Goal: Transaction & Acquisition: Purchase product/service

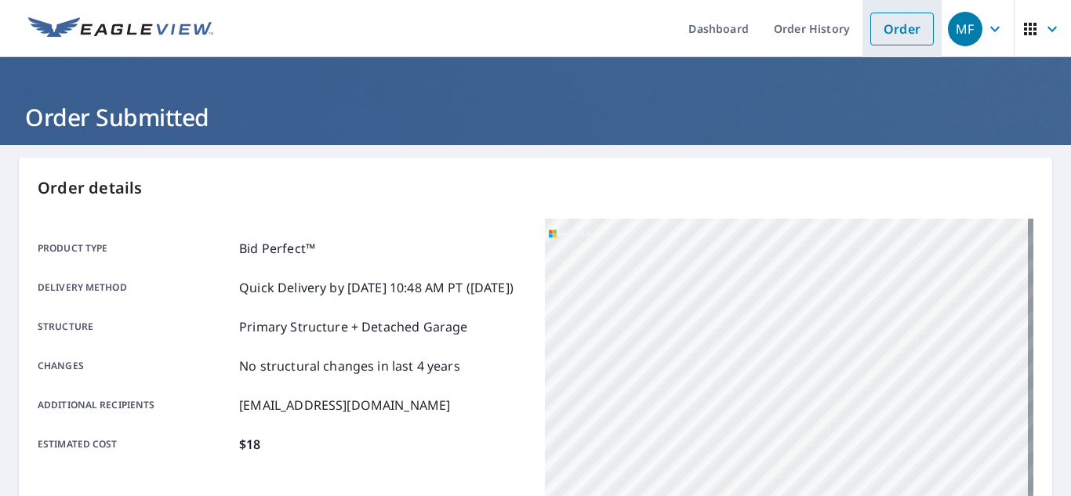
click at [894, 34] on link "Order" at bounding box center [902, 29] width 64 height 33
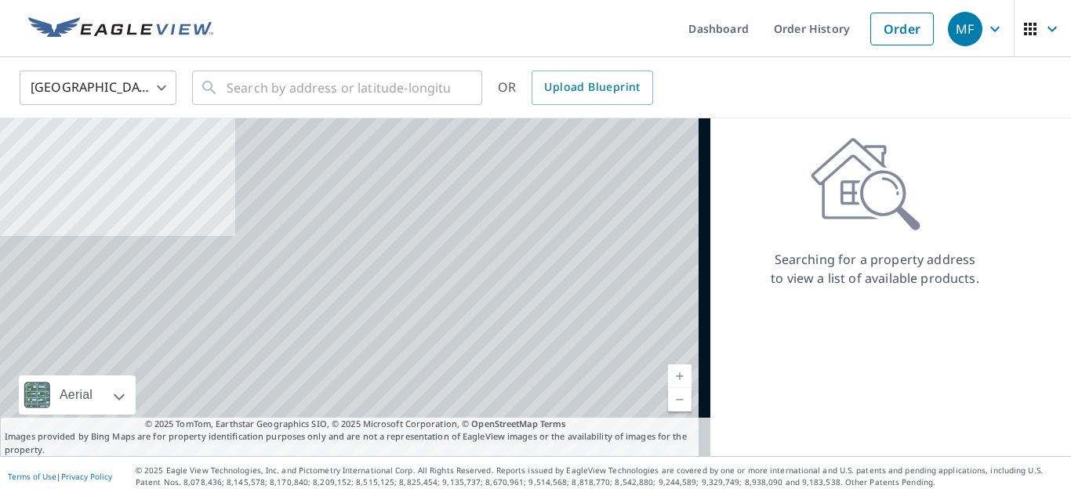
click at [132, 102] on body "MF MF Dashboard Order History Order MF United States [GEOGRAPHIC_DATA] ​ ​ OR U…" at bounding box center [535, 248] width 1071 height 496
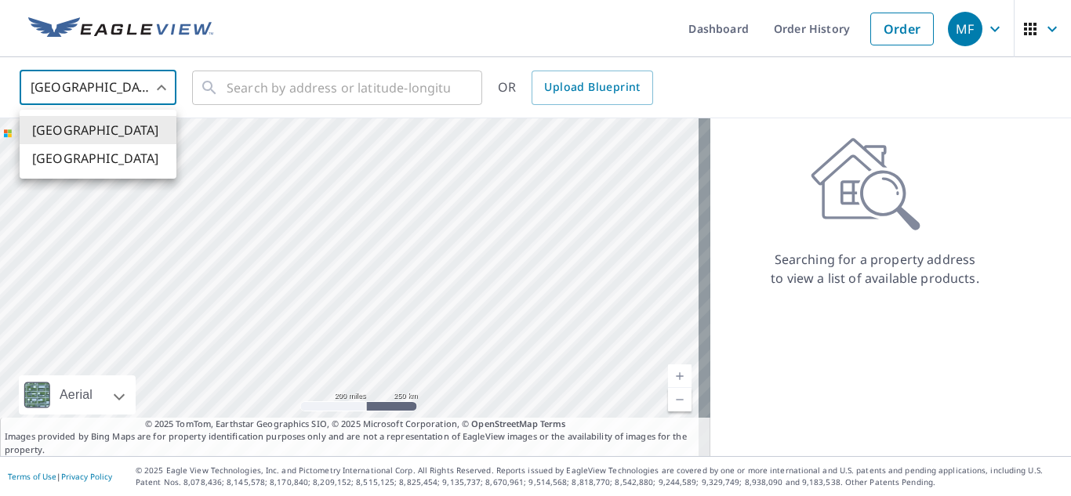
click at [93, 168] on li "[GEOGRAPHIC_DATA]" at bounding box center [98, 158] width 157 height 28
type input "CA"
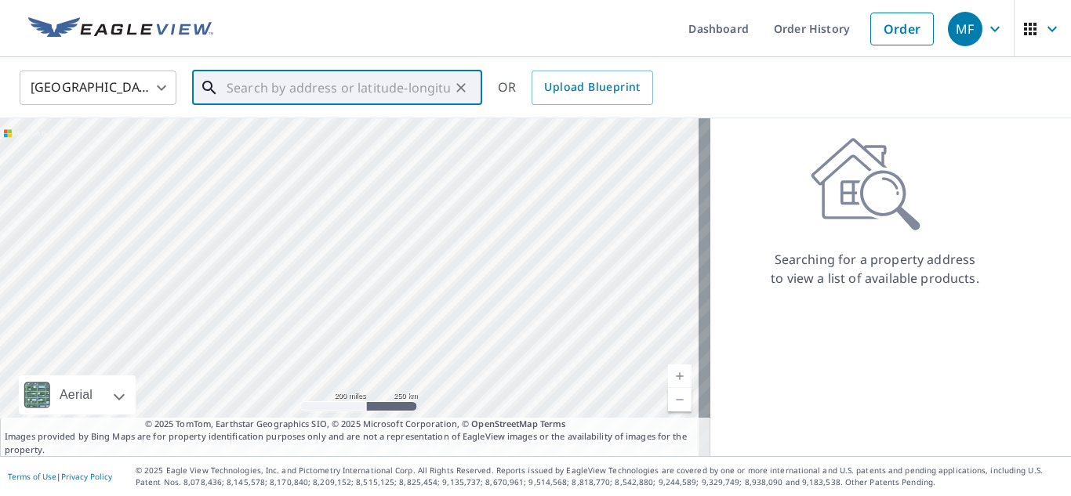
click at [272, 93] on input "text" at bounding box center [338, 88] width 223 height 44
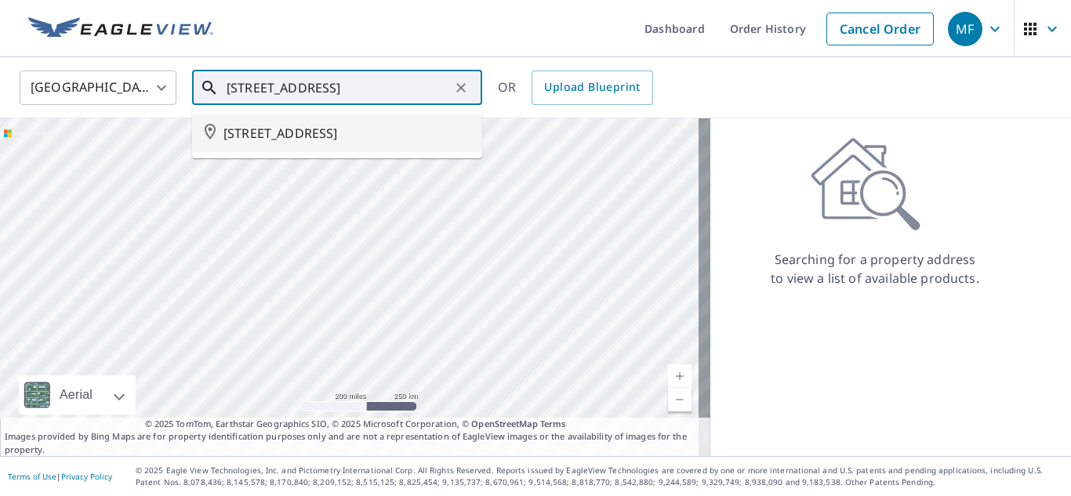
click at [321, 143] on span "[STREET_ADDRESS]" at bounding box center [346, 133] width 246 height 19
type input "[STREET_ADDRESS]"
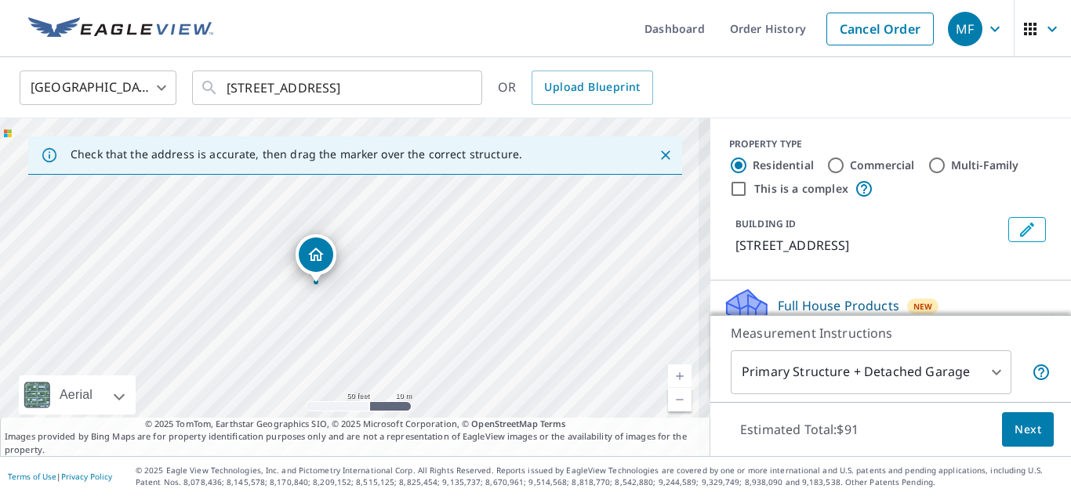
drag, startPoint x: 386, startPoint y: 310, endPoint x: 394, endPoint y: 367, distance: 57.0
click at [394, 367] on div "[STREET_ADDRESS]" at bounding box center [355, 287] width 710 height 338
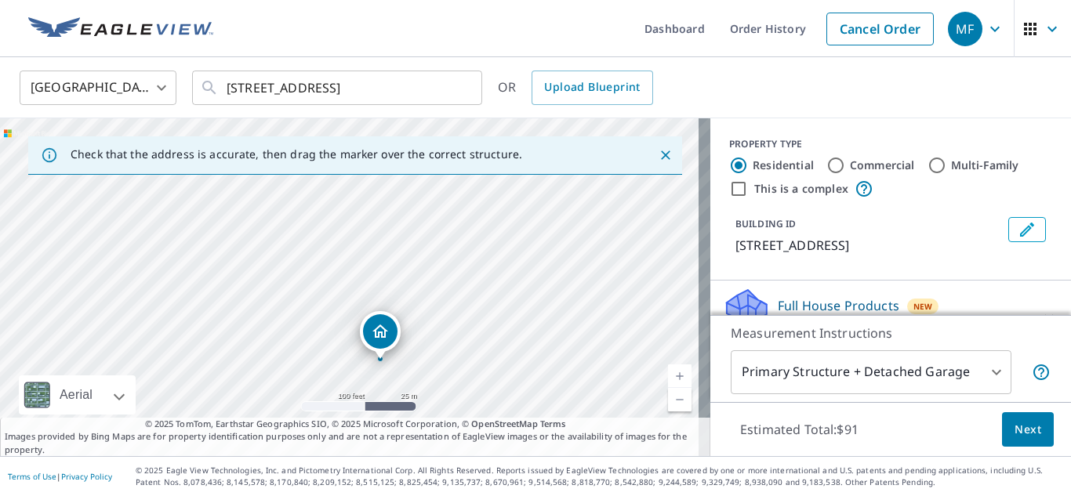
drag, startPoint x: 385, startPoint y: 297, endPoint x: 387, endPoint y: 328, distance: 31.4
click at [456, 382] on div "[STREET_ADDRESS]" at bounding box center [355, 287] width 710 height 338
drag, startPoint x: 452, startPoint y: 356, endPoint x: 459, endPoint y: 325, distance: 31.6
click at [459, 325] on div "[STREET_ADDRESS]" at bounding box center [355, 287] width 710 height 338
drag, startPoint x: 594, startPoint y: 316, endPoint x: 587, endPoint y: 252, distance: 64.7
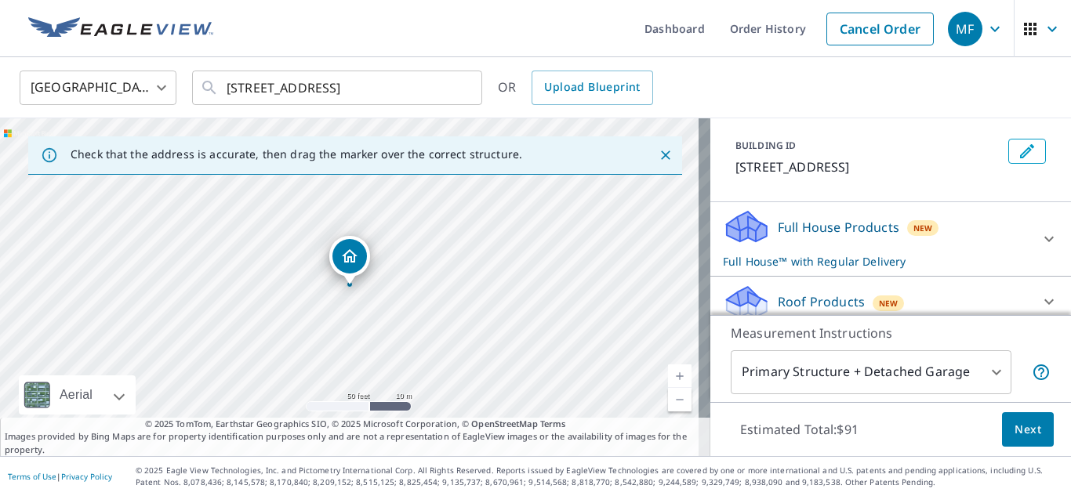
scroll to position [157, 0]
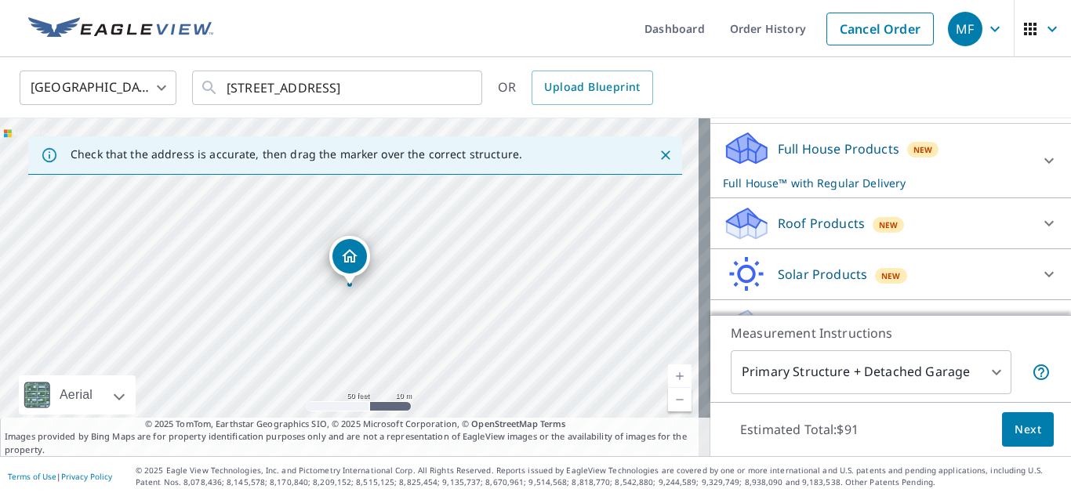
click at [824, 242] on div "Roof Products New" at bounding box center [876, 223] width 307 height 37
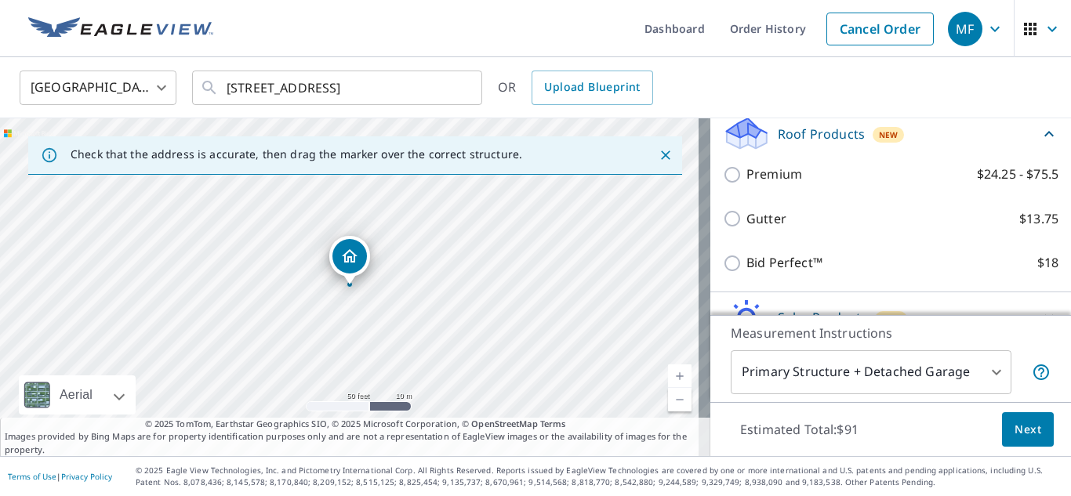
scroll to position [314, 0]
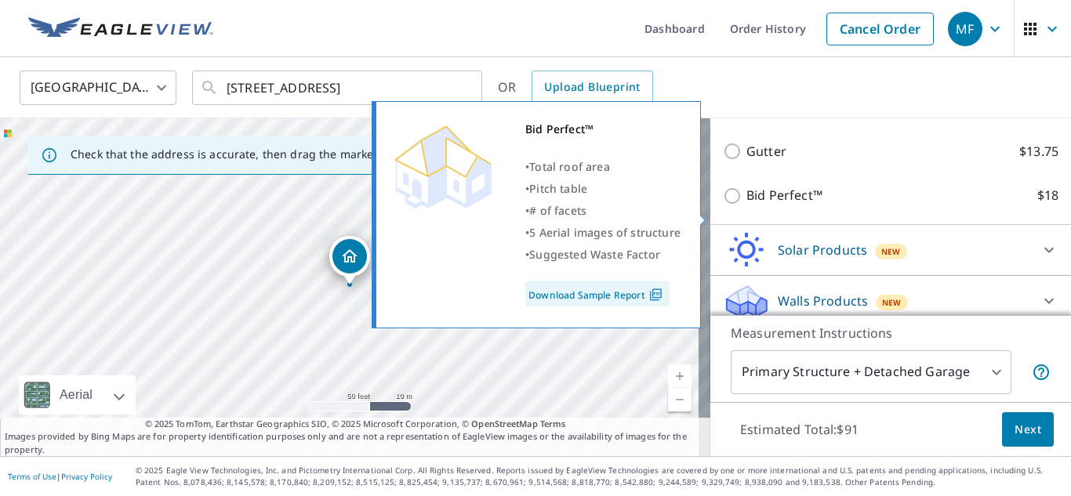
click at [723, 205] on input "Bid Perfect™ $18" at bounding box center [735, 196] width 24 height 19
checkbox input "true"
checkbox input "false"
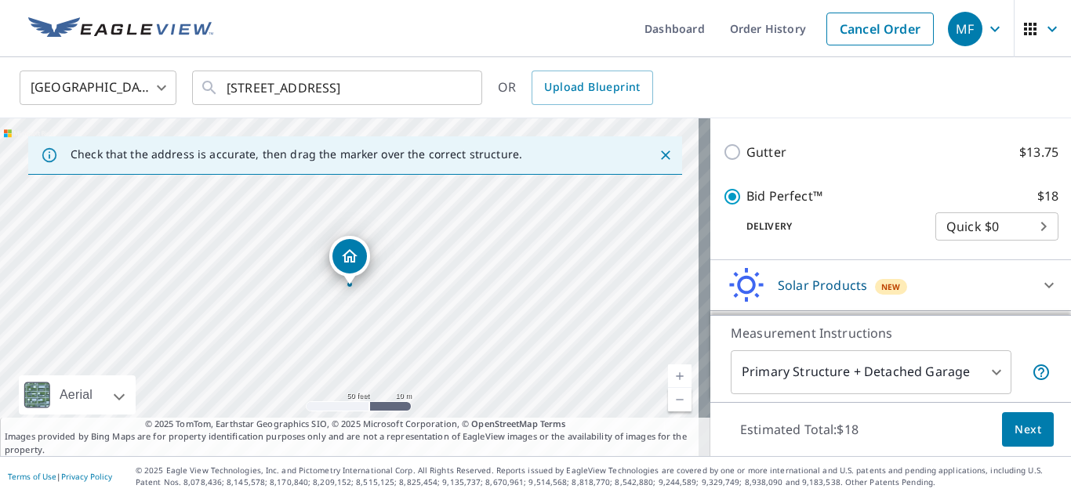
scroll to position [314, 0]
click at [1025, 439] on button "Next" at bounding box center [1028, 429] width 52 height 35
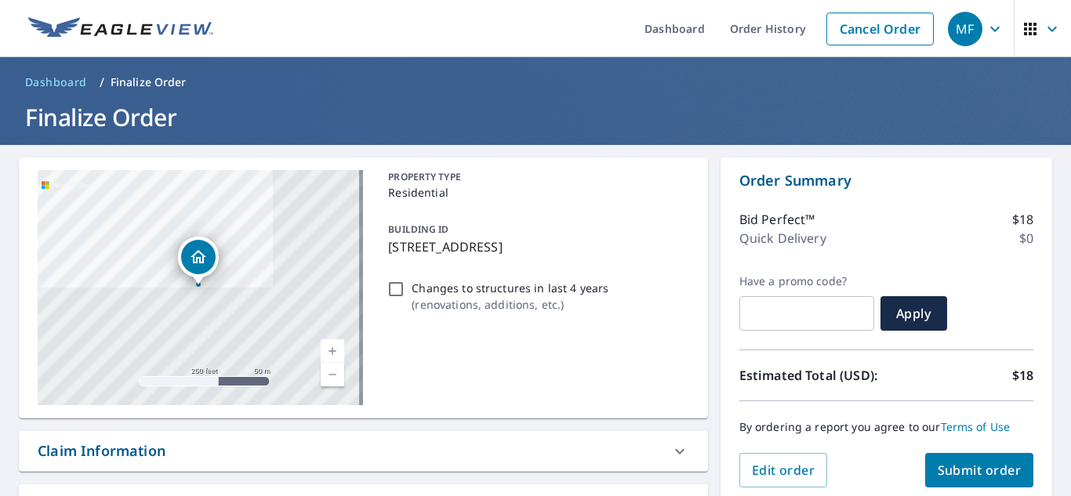
click at [979, 476] on span "Submit order" at bounding box center [980, 470] width 84 height 17
checkbox input "true"
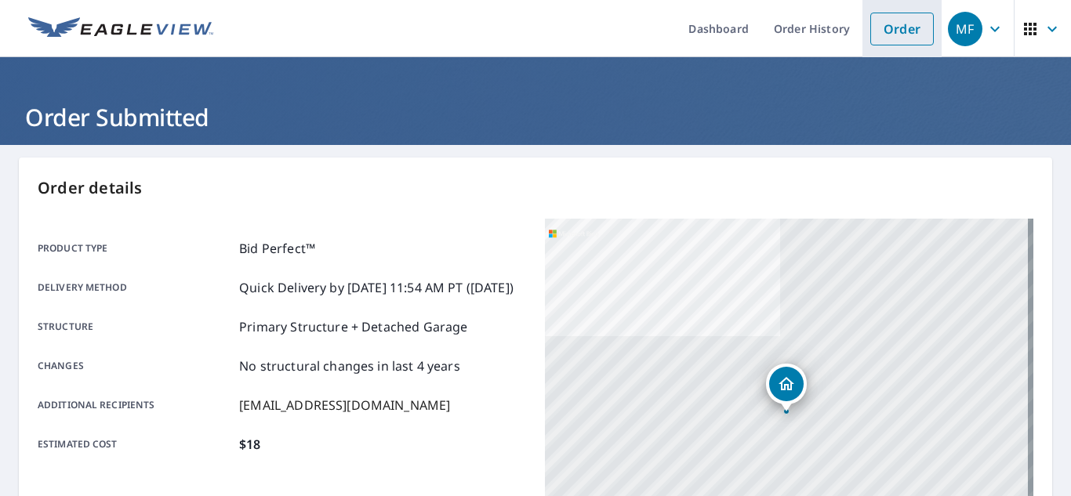
click at [886, 35] on link "Order" at bounding box center [902, 29] width 64 height 33
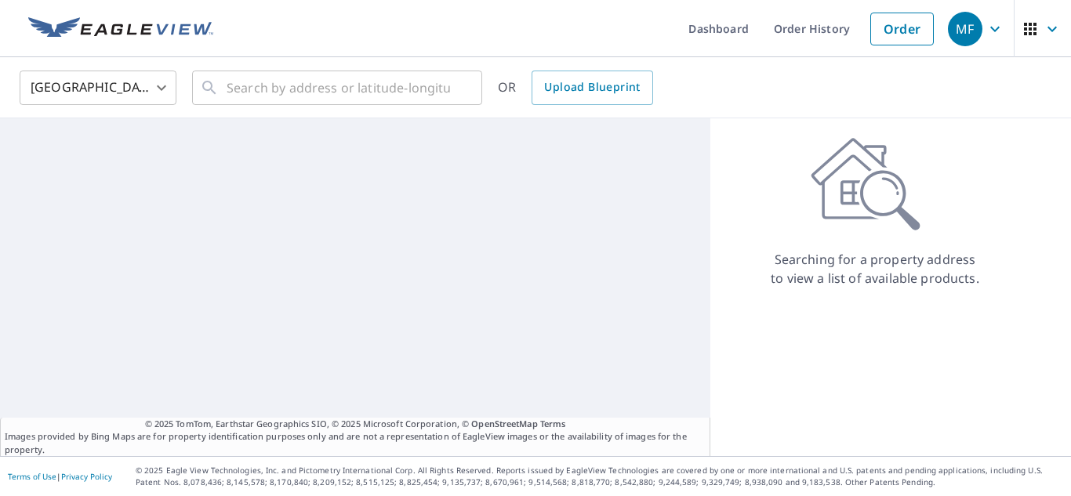
click at [130, 95] on body "MF MF Dashboard Order History Order MF United States [GEOGRAPHIC_DATA] ​ ​ OR U…" at bounding box center [535, 248] width 1071 height 496
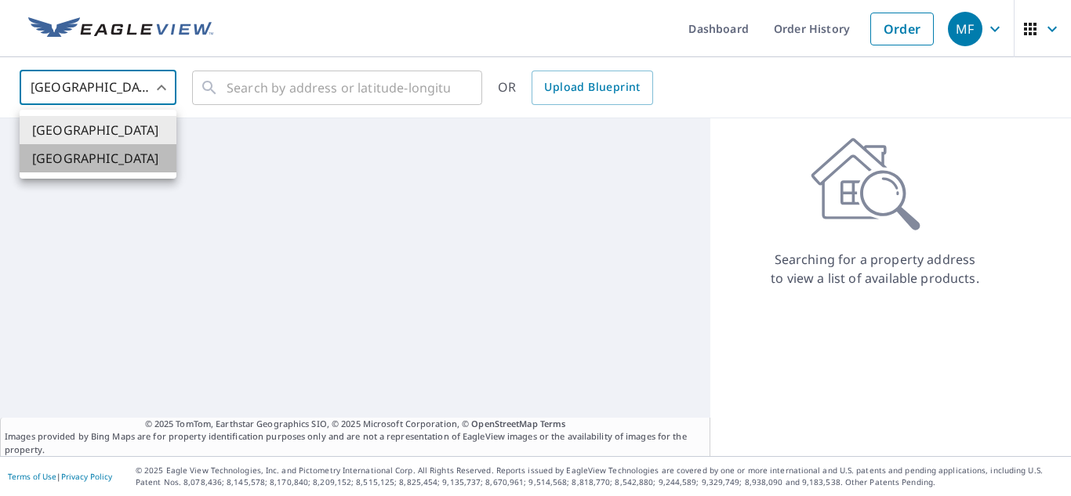
click at [100, 165] on li "[GEOGRAPHIC_DATA]" at bounding box center [98, 158] width 157 height 28
type input "CA"
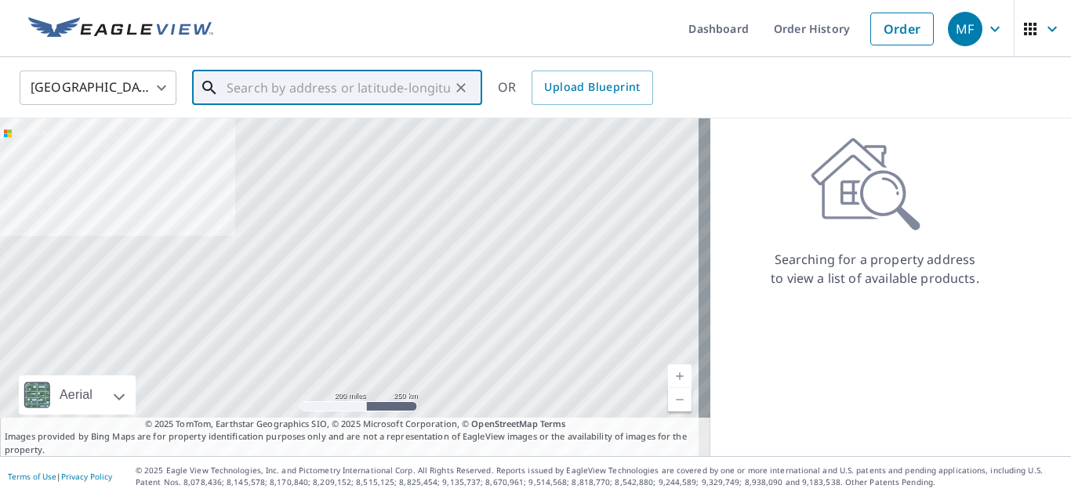
click at [270, 90] on input "text" at bounding box center [338, 88] width 223 height 44
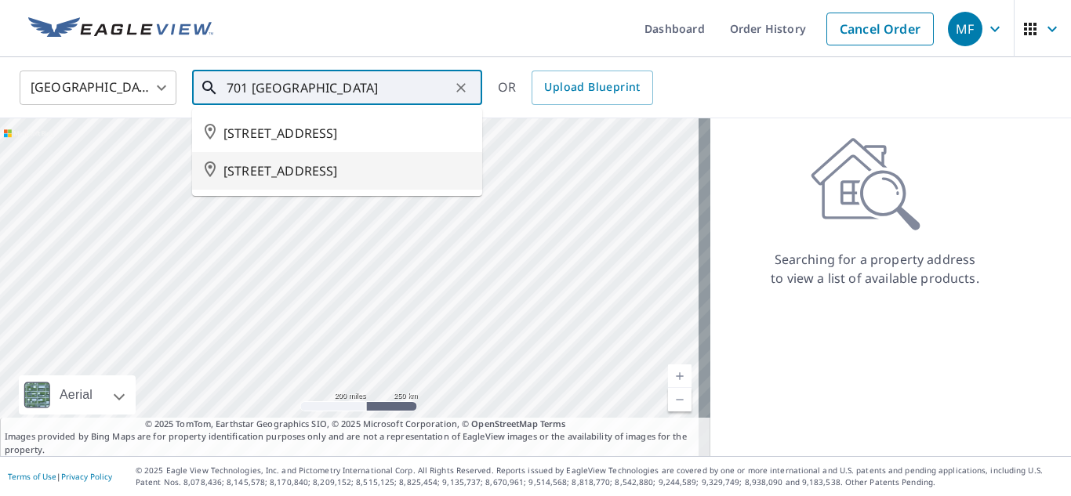
click at [283, 180] on span "[STREET_ADDRESS]" at bounding box center [346, 170] width 246 height 19
type input "[STREET_ADDRESS]"
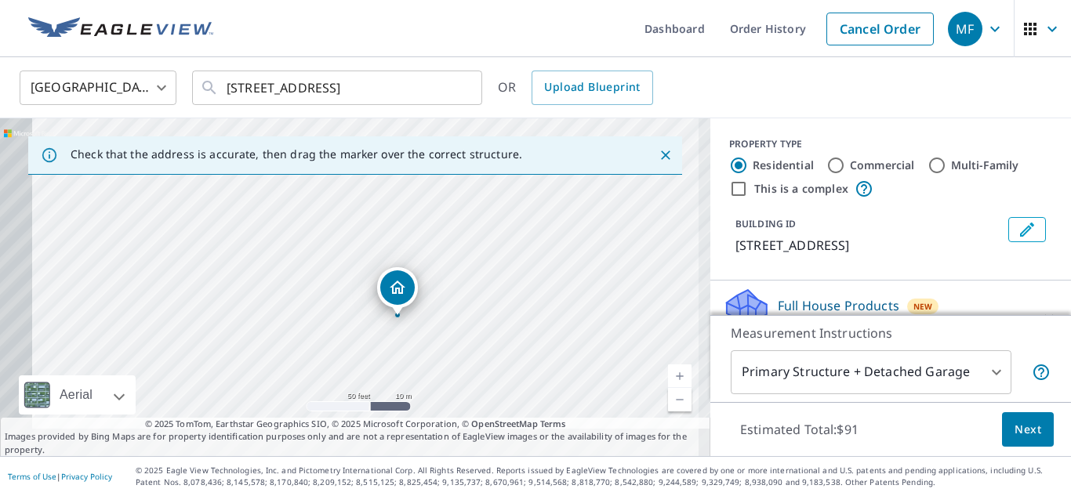
drag, startPoint x: 450, startPoint y: 328, endPoint x: 528, endPoint y: 275, distance: 94.4
click at [528, 275] on div "[STREET_ADDRESS]" at bounding box center [355, 287] width 710 height 338
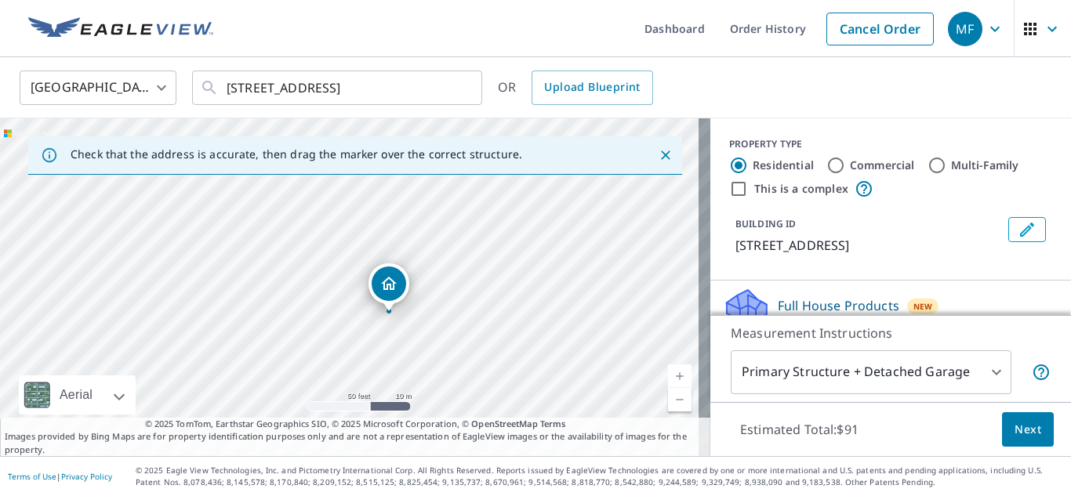
drag, startPoint x: 421, startPoint y: 278, endPoint x: 408, endPoint y: 277, distance: 13.4
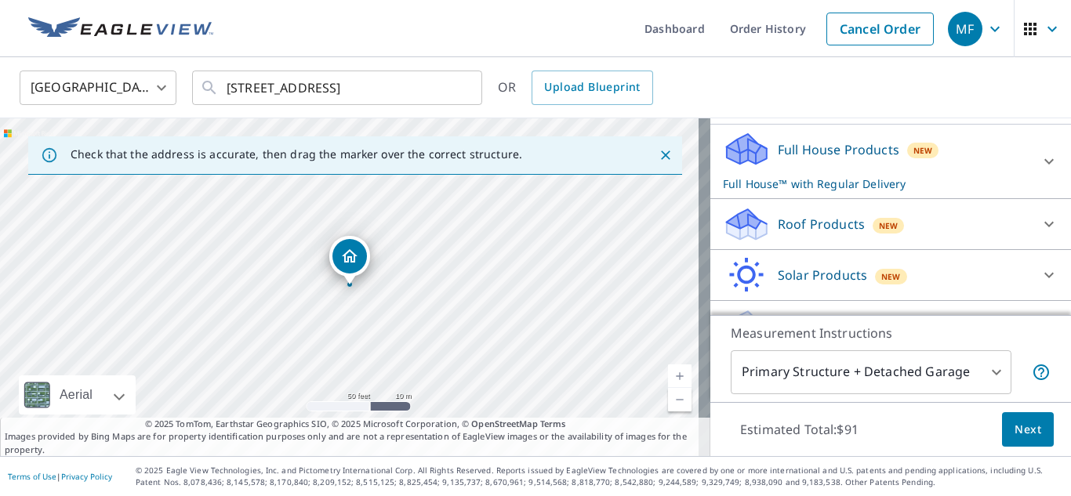
scroll to position [157, 0]
click at [800, 233] on p "Roof Products" at bounding box center [821, 223] width 87 height 19
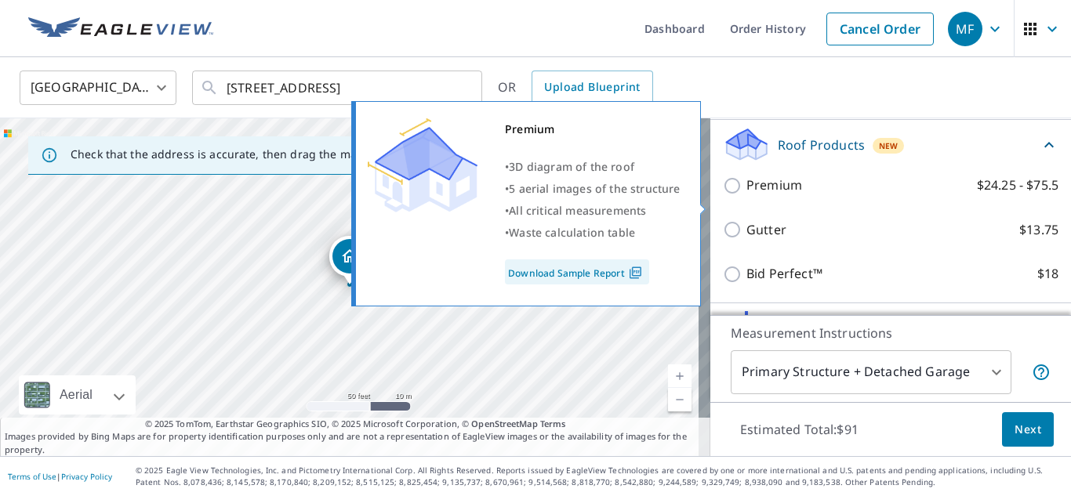
drag, startPoint x: 720, startPoint y: 205, endPoint x: 857, endPoint y: 323, distance: 180.6
click at [723, 195] on input "Premium $24.25 - $75.5" at bounding box center [735, 185] width 24 height 19
checkbox input "true"
checkbox input "false"
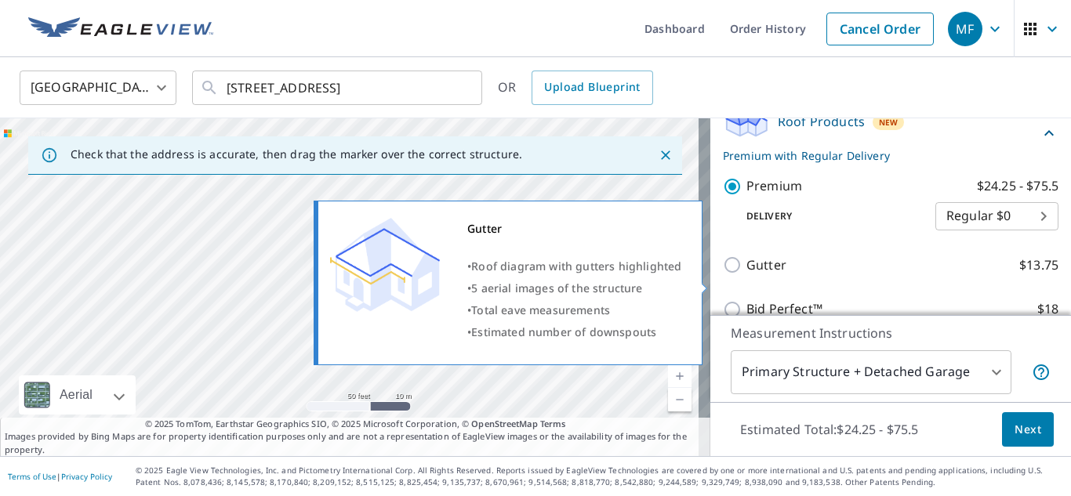
scroll to position [236, 0]
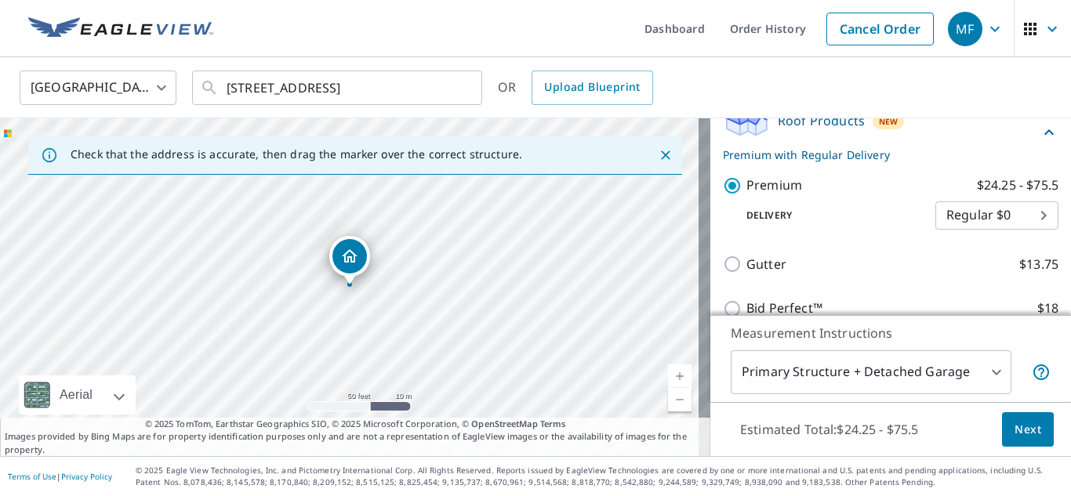
click at [1027, 436] on span "Next" at bounding box center [1027, 430] width 27 height 20
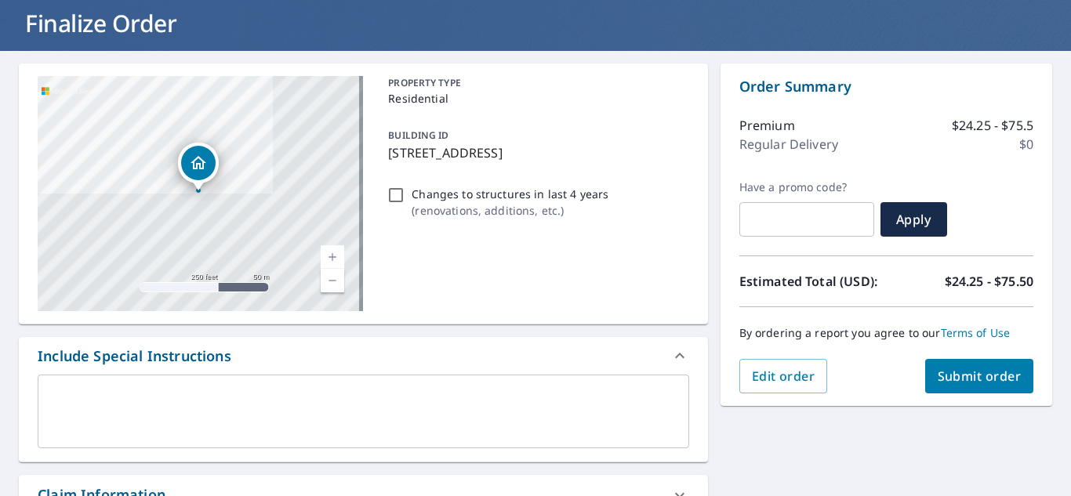
scroll to position [78, 0]
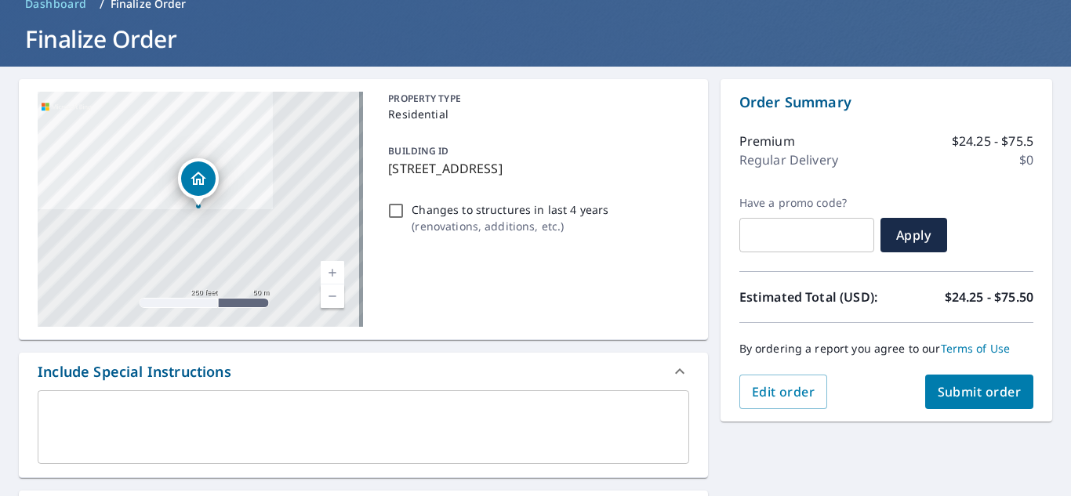
click at [963, 401] on button "Submit order" at bounding box center [979, 392] width 109 height 34
checkbox input "true"
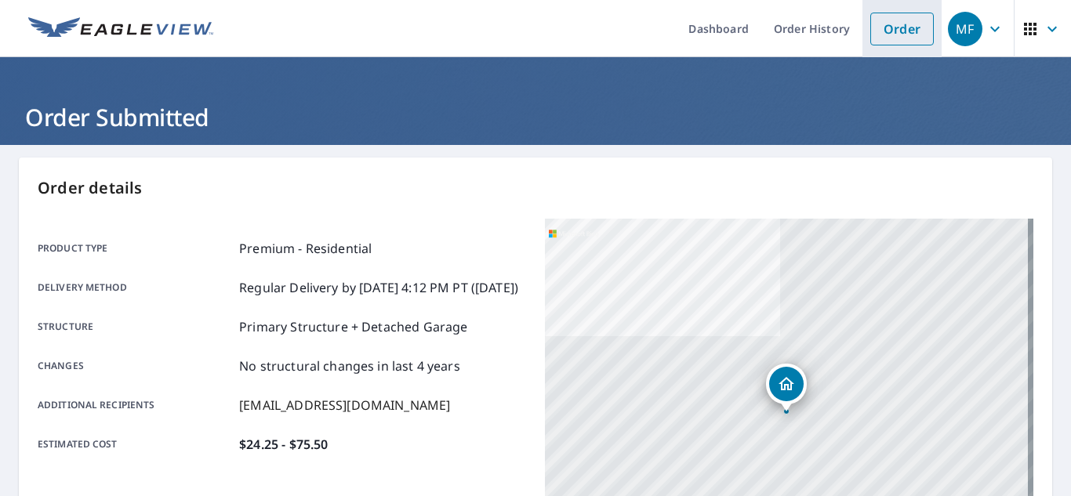
click at [888, 21] on link "Order" at bounding box center [902, 29] width 64 height 33
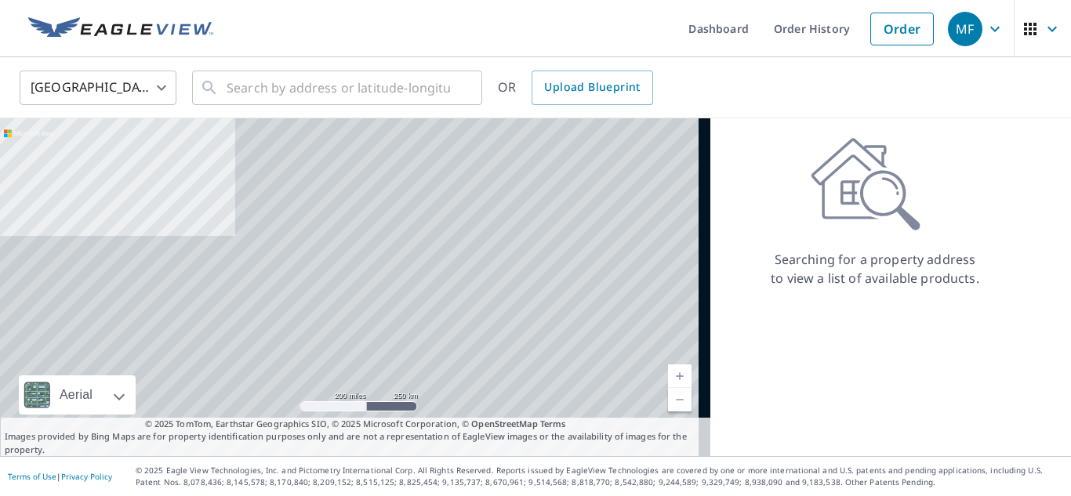
click at [112, 91] on body "MF MF Dashboard Order History Order MF United States US ​ ​ OR Upload Blueprint…" at bounding box center [535, 248] width 1071 height 496
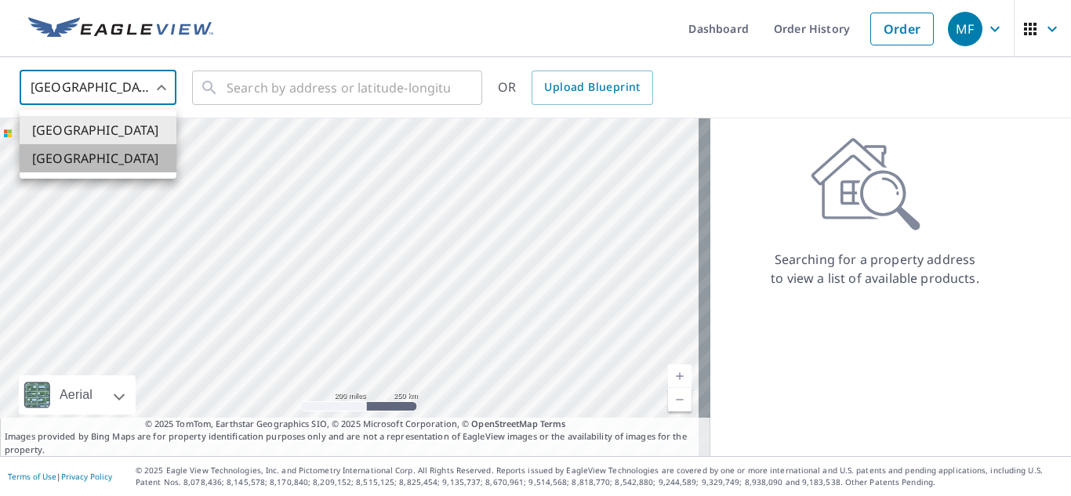
click at [96, 161] on li "[GEOGRAPHIC_DATA]" at bounding box center [98, 158] width 157 height 28
type input "CA"
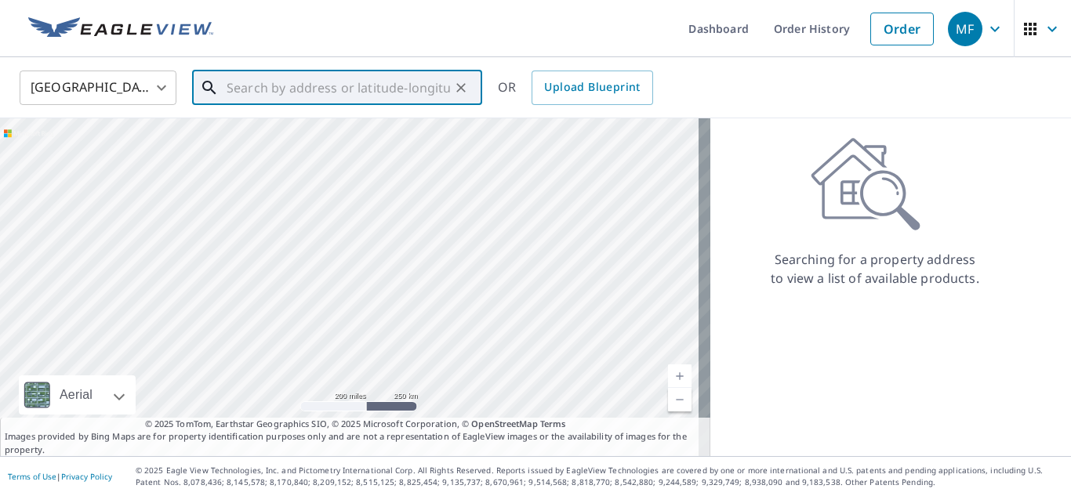
click at [270, 93] on input "text" at bounding box center [338, 88] width 223 height 44
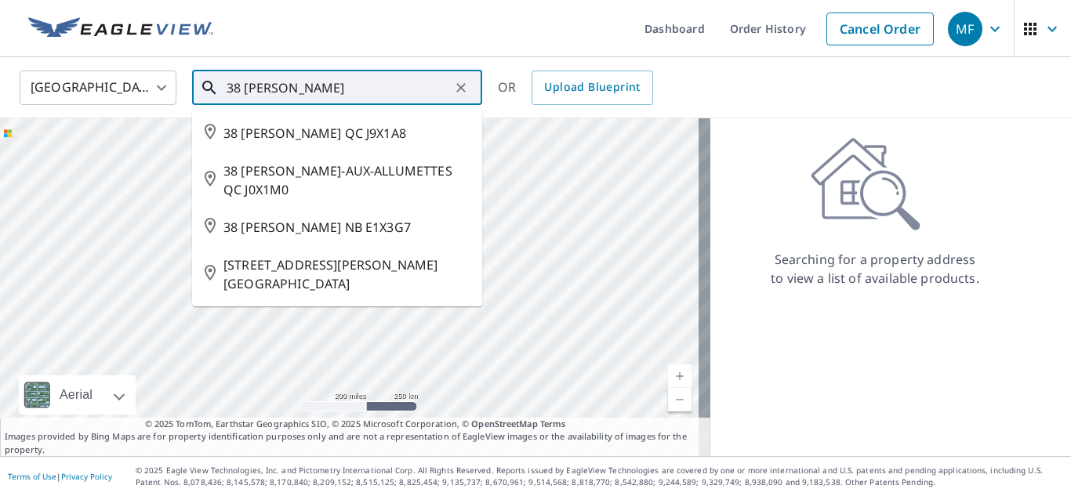
click at [285, 89] on input "38 [PERSON_NAME]" at bounding box center [338, 88] width 223 height 44
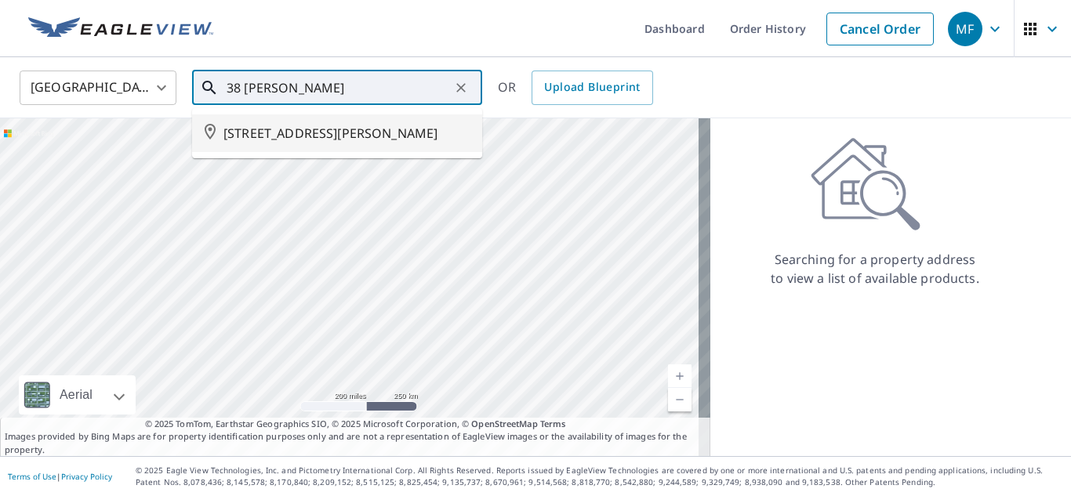
click at [326, 143] on span "[STREET_ADDRESS][PERSON_NAME]" at bounding box center [346, 133] width 246 height 19
type input "[STREET_ADDRESS][PERSON_NAME]"
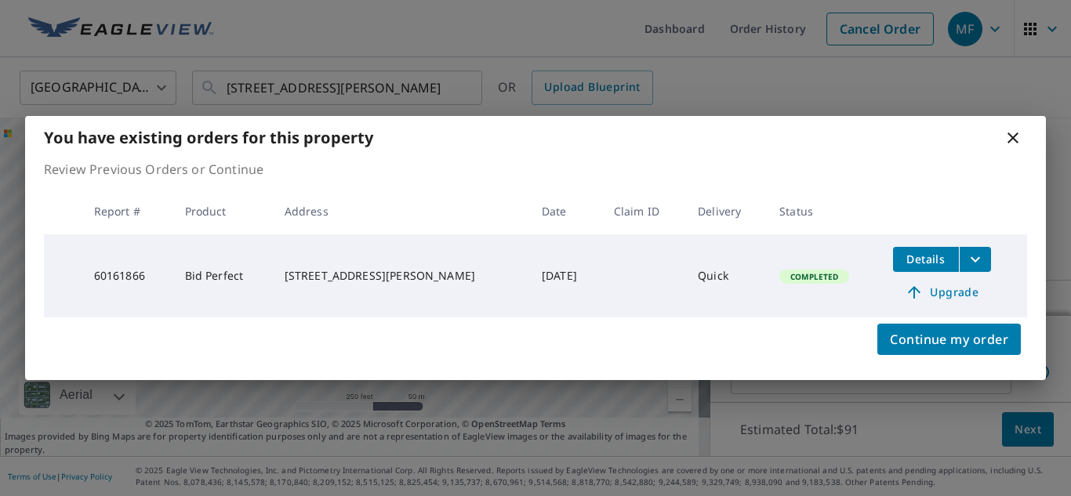
click at [966, 261] on icon "filesDropdownBtn-60161866" at bounding box center [975, 259] width 19 height 19
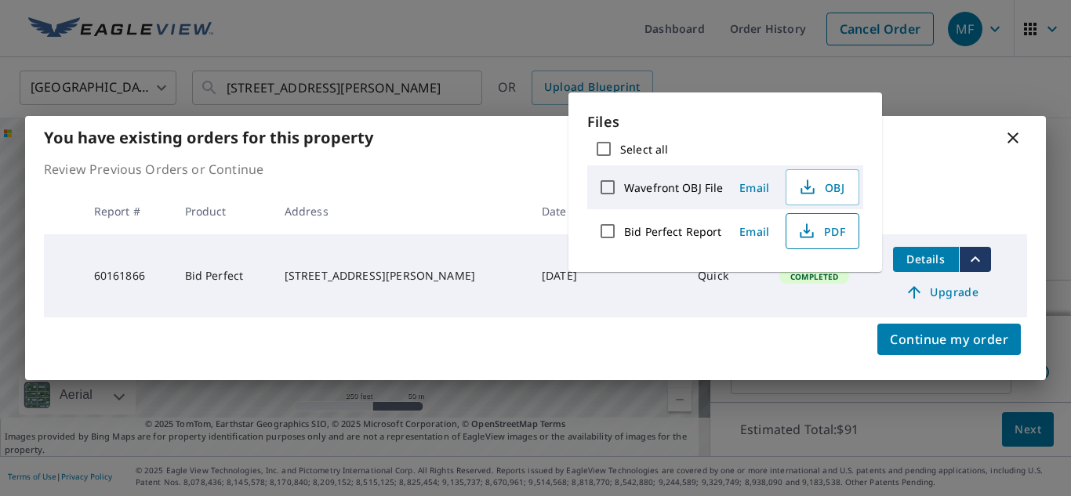
click at [807, 241] on button "PDF" at bounding box center [823, 231] width 74 height 36
click at [1014, 129] on icon at bounding box center [1012, 138] width 19 height 19
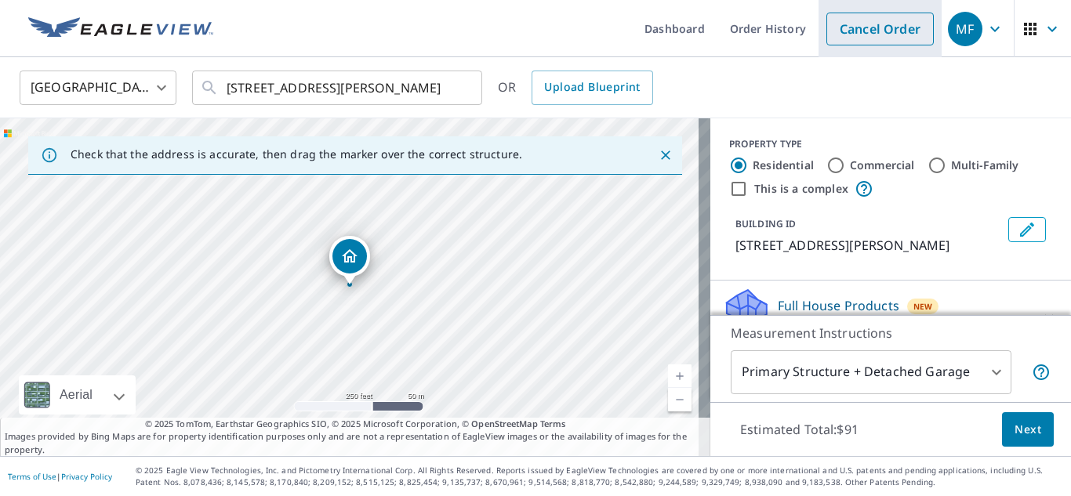
click at [838, 31] on link "Cancel Order" at bounding box center [879, 29] width 107 height 33
type input "US"
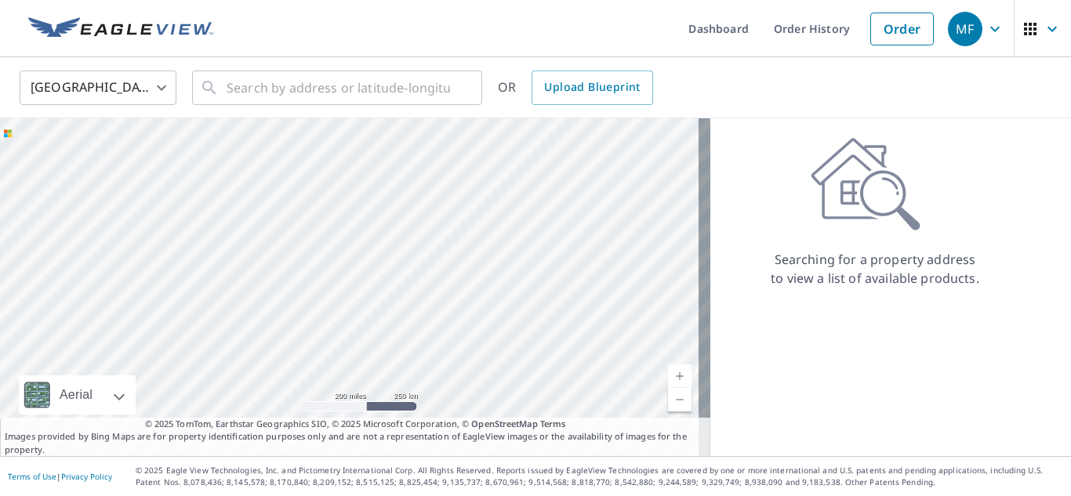
click at [78, 103] on body "MF MF Dashboard Order History Order MF United States US ​ ​ OR Upload Blueprint…" at bounding box center [535, 248] width 1071 height 496
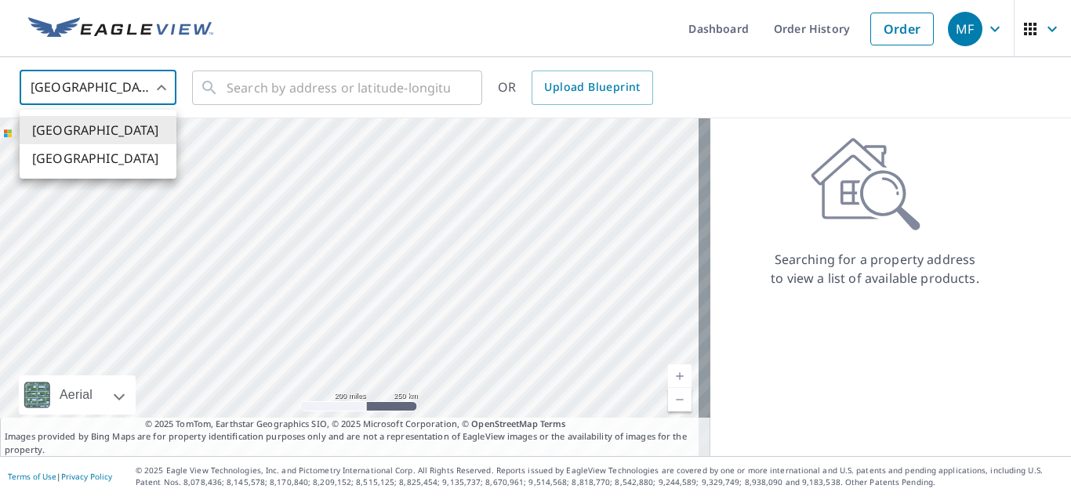
click at [89, 156] on li "[GEOGRAPHIC_DATA]" at bounding box center [98, 158] width 157 height 28
type input "CA"
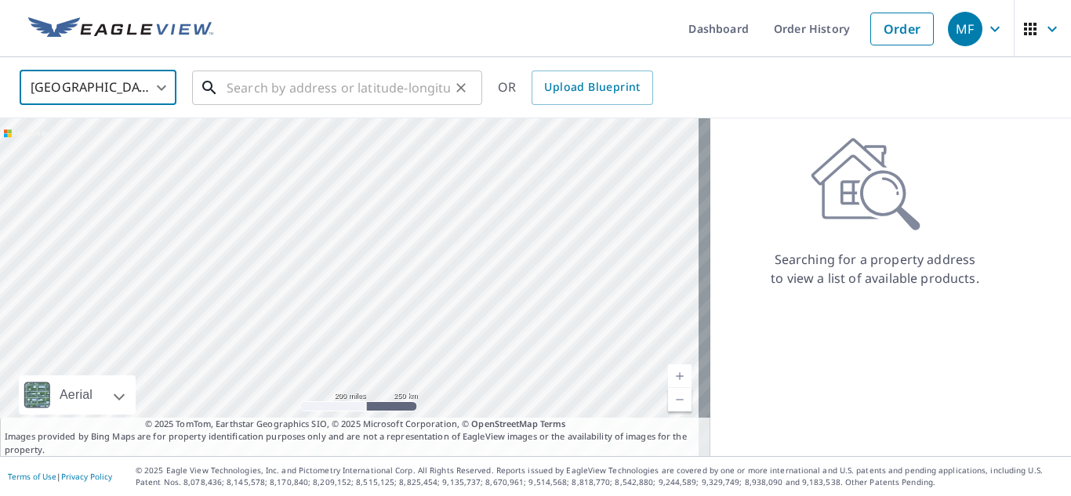
click at [268, 89] on input "text" at bounding box center [338, 88] width 223 height 44
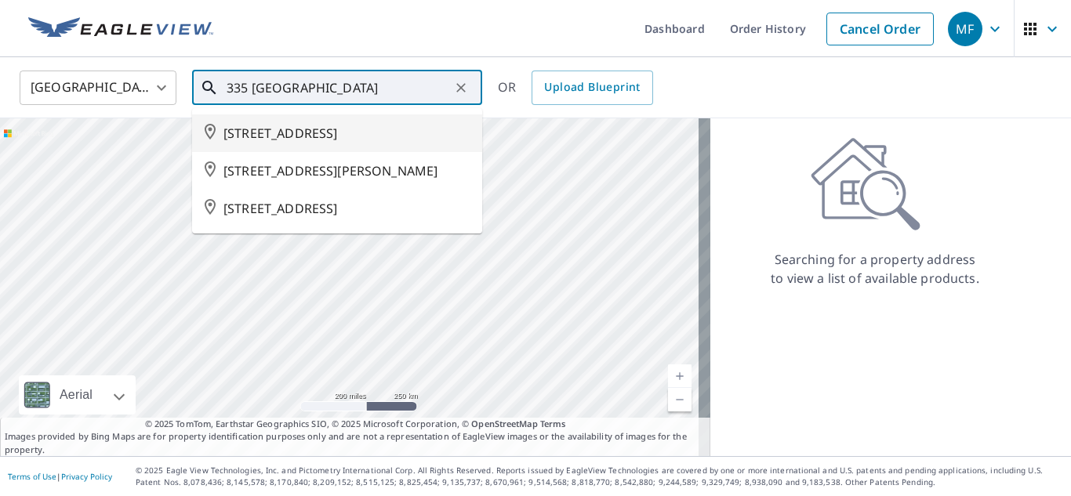
click at [263, 142] on span "[STREET_ADDRESS]" at bounding box center [346, 133] width 246 height 19
type input "[STREET_ADDRESS]"
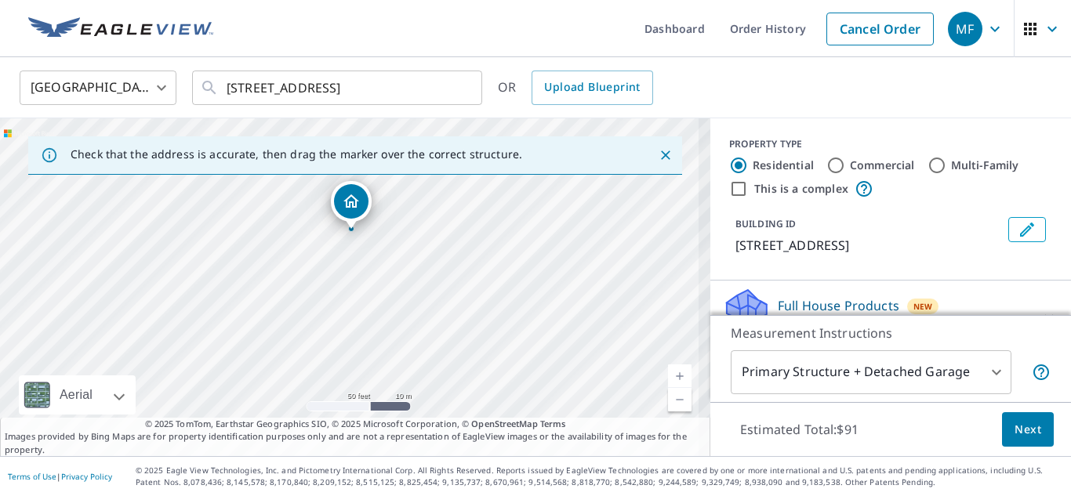
drag, startPoint x: 397, startPoint y: 305, endPoint x: 586, endPoint y: 350, distance: 195.1
click at [586, 350] on div "[STREET_ADDRESS]" at bounding box center [355, 287] width 710 height 338
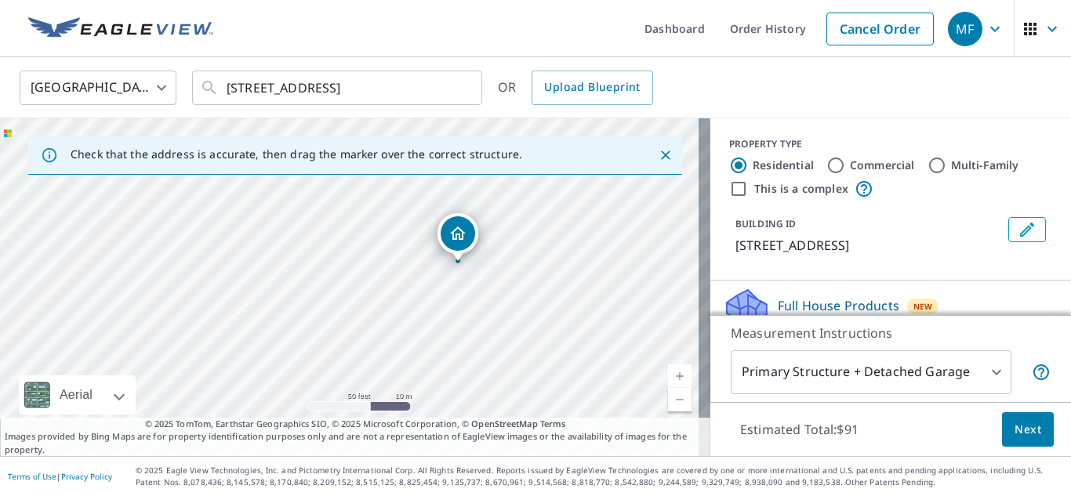
drag, startPoint x: 468, startPoint y: 276, endPoint x: 466, endPoint y: 238, distance: 38.5
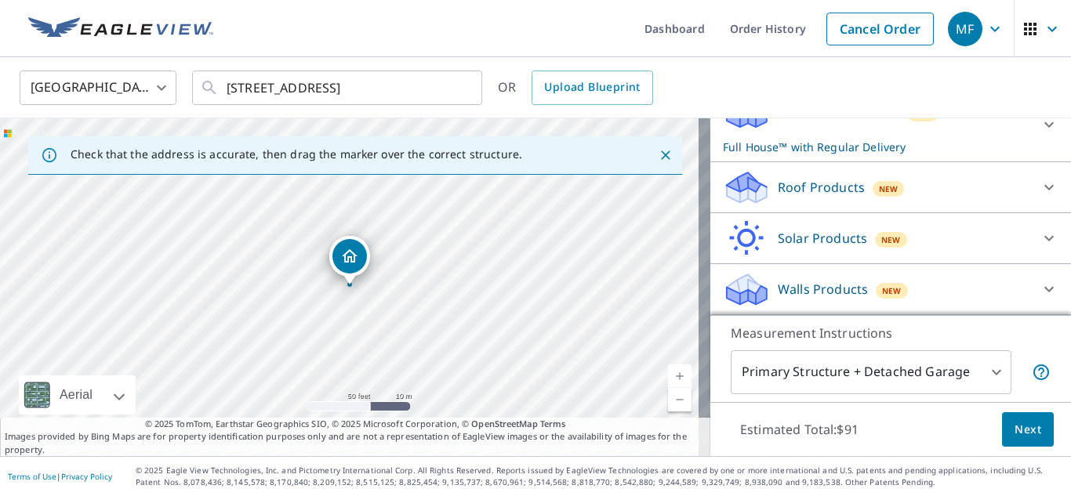
click at [788, 191] on p "Roof Products" at bounding box center [821, 187] width 87 height 19
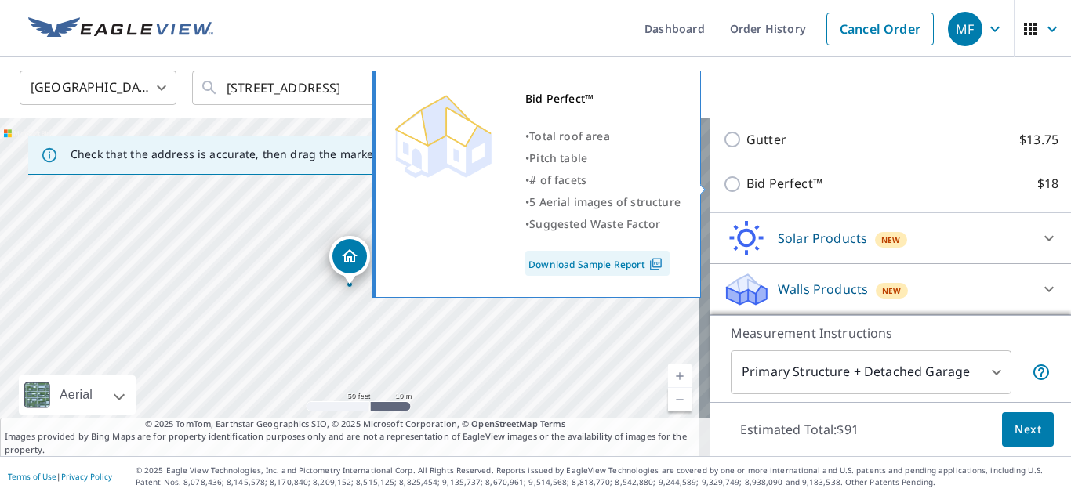
click at [723, 181] on input "Bid Perfect™ $18" at bounding box center [735, 184] width 24 height 19
checkbox input "true"
checkbox input "false"
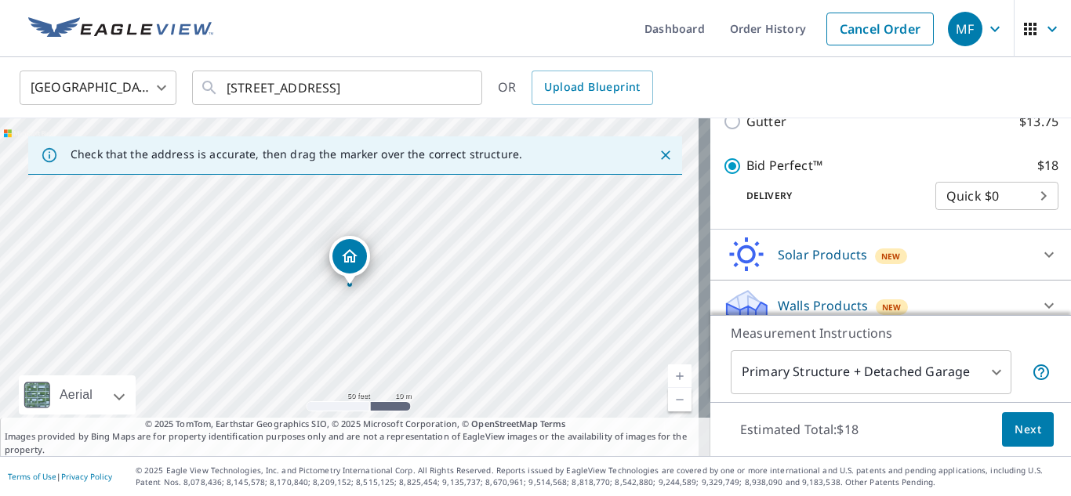
scroll to position [345, 0]
click at [1014, 425] on span "Next" at bounding box center [1027, 430] width 27 height 20
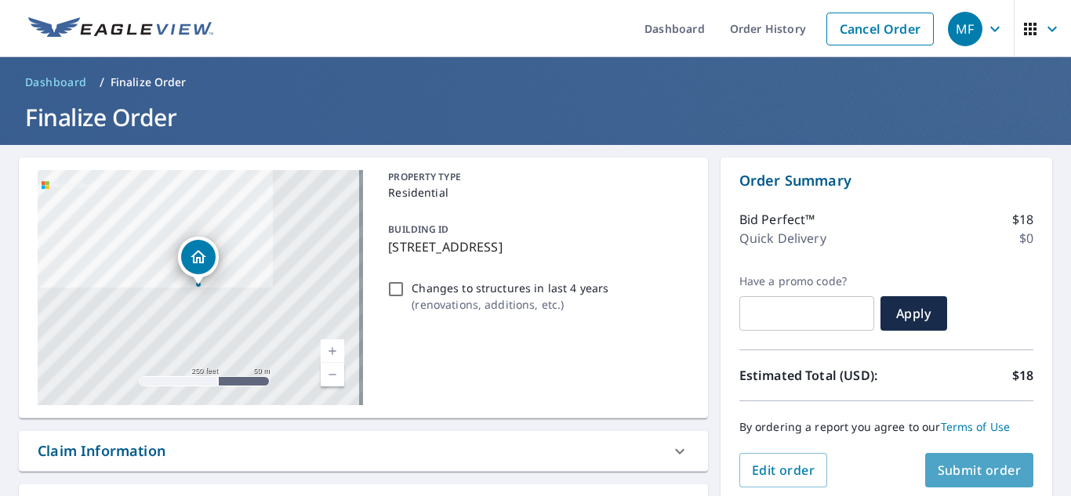
click at [966, 472] on span "Submit order" at bounding box center [980, 470] width 84 height 17
checkbox input "true"
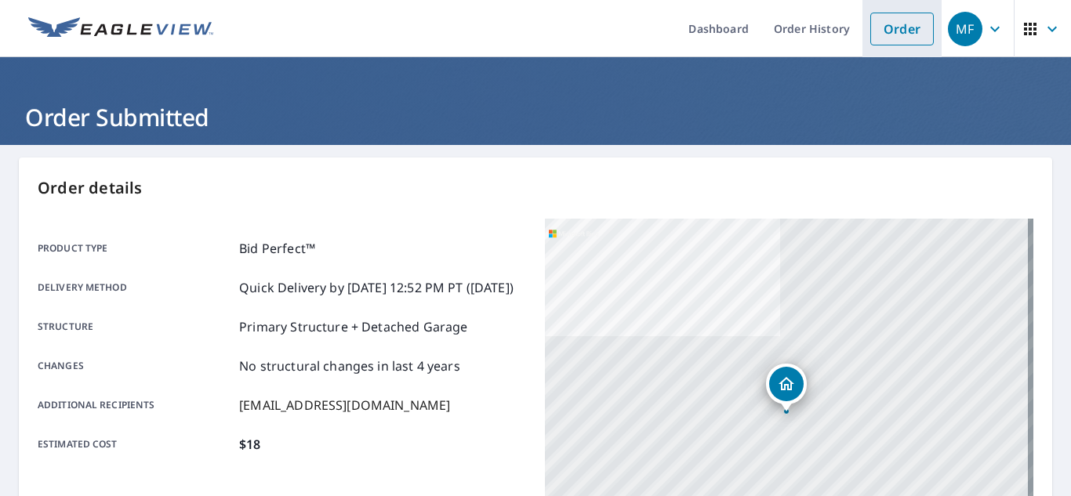
click at [895, 31] on link "Order" at bounding box center [902, 29] width 64 height 33
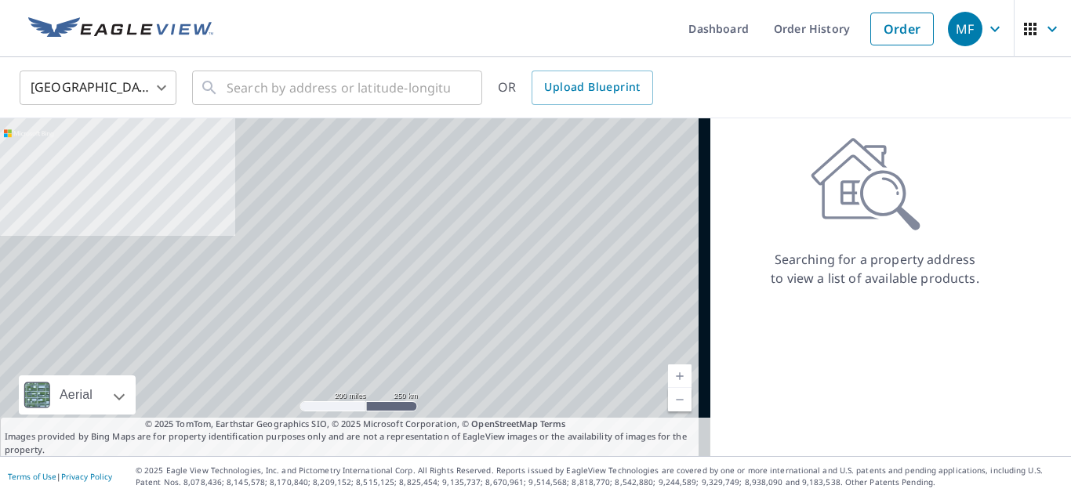
click at [71, 96] on body "MF MF Dashboard Order History Order MF United States US ​ ​ OR Upload Blueprint…" at bounding box center [535, 248] width 1071 height 496
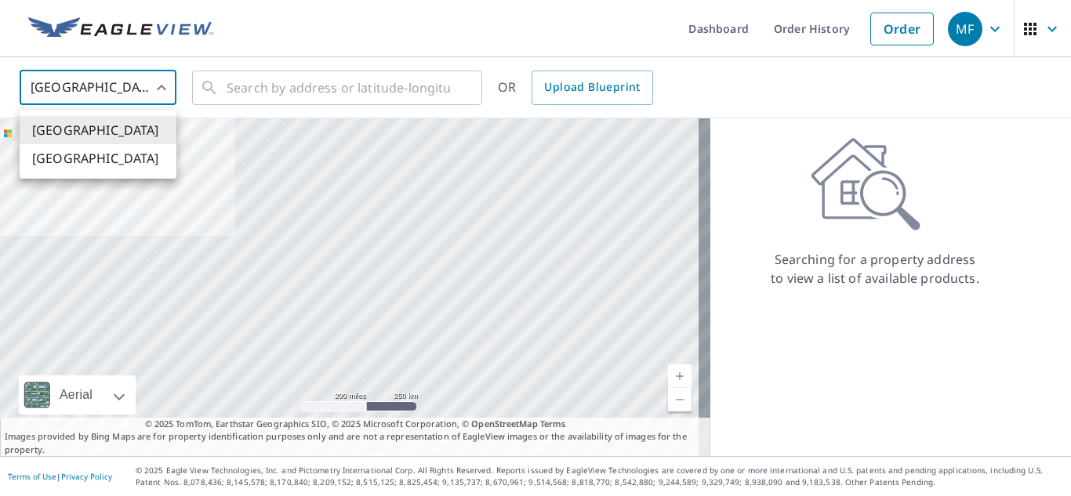
click at [77, 160] on li "[GEOGRAPHIC_DATA]" at bounding box center [98, 158] width 157 height 28
type input "CA"
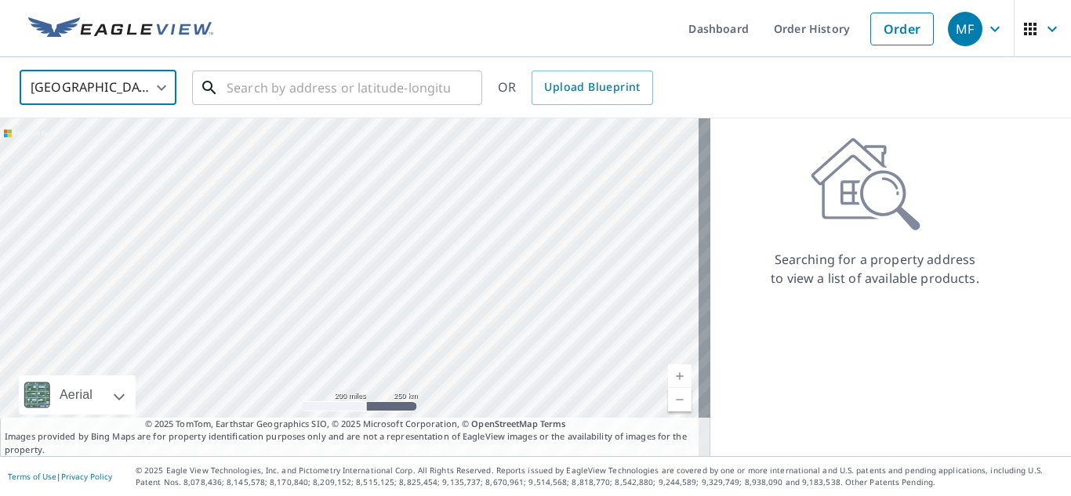
click at [287, 95] on input "text" at bounding box center [338, 88] width 223 height 44
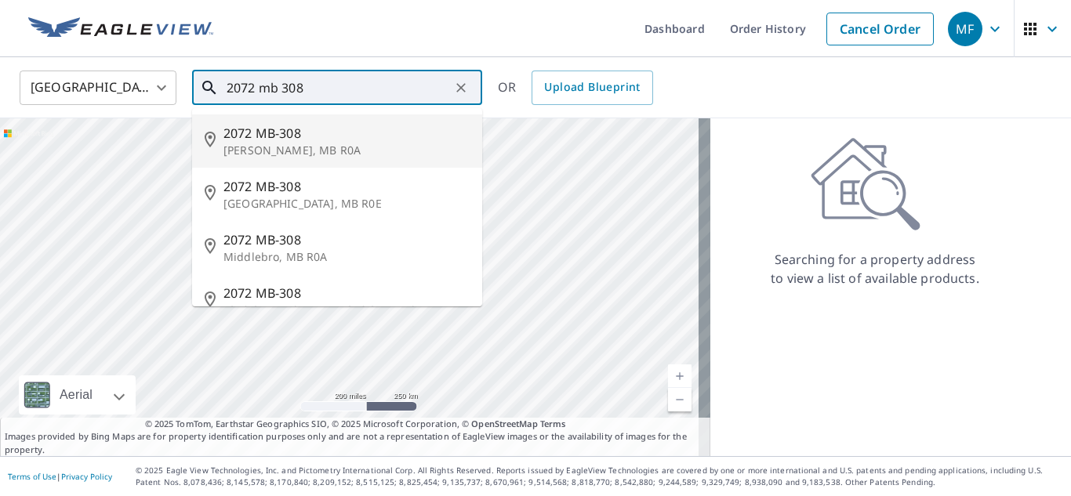
click at [278, 146] on p "[PERSON_NAME], MB R0A" at bounding box center [346, 151] width 246 height 16
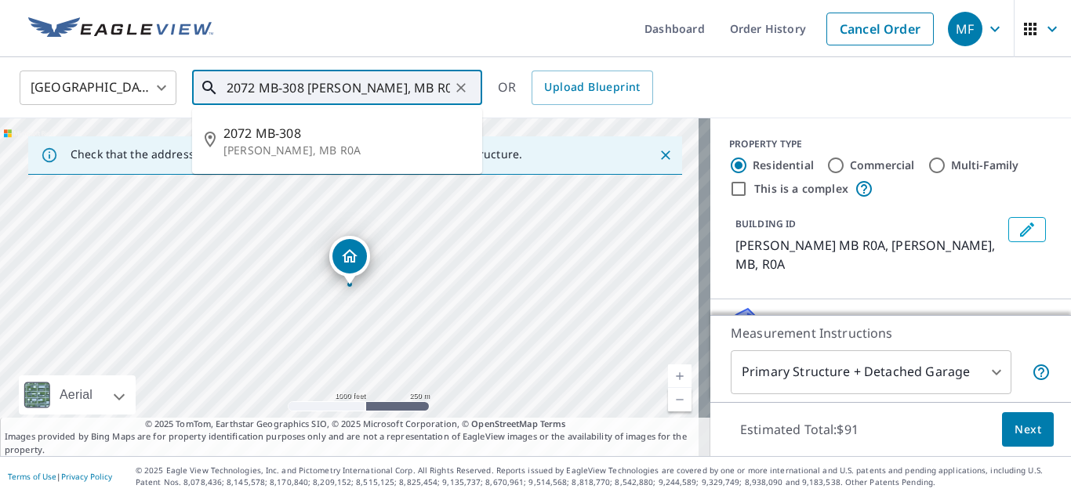
drag, startPoint x: 423, startPoint y: 84, endPoint x: 125, endPoint y: 85, distance: 297.1
click at [125, 85] on div "[GEOGRAPHIC_DATA] CA ​ 2072 MB-308 [PERSON_NAME], MB R0A ​ 2072 MB-308 [PERSON_…" at bounding box center [530, 87] width 1044 height 37
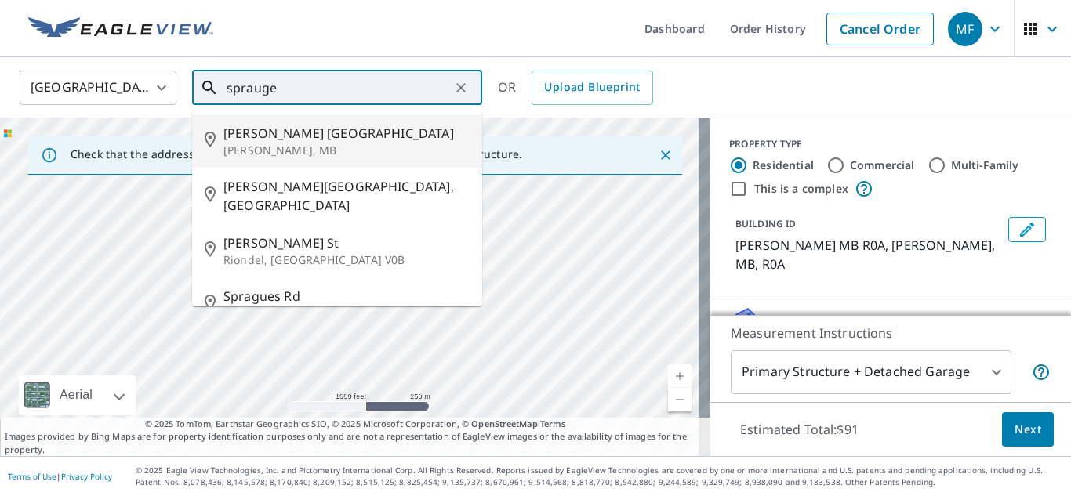
drag, startPoint x: 233, startPoint y: 125, endPoint x: 278, endPoint y: 156, distance: 54.8
click at [233, 126] on span "[PERSON_NAME] [GEOGRAPHIC_DATA]" at bounding box center [346, 133] width 246 height 19
type input "[PERSON_NAME] Manitoba [PERSON_NAME], [GEOGRAPHIC_DATA]"
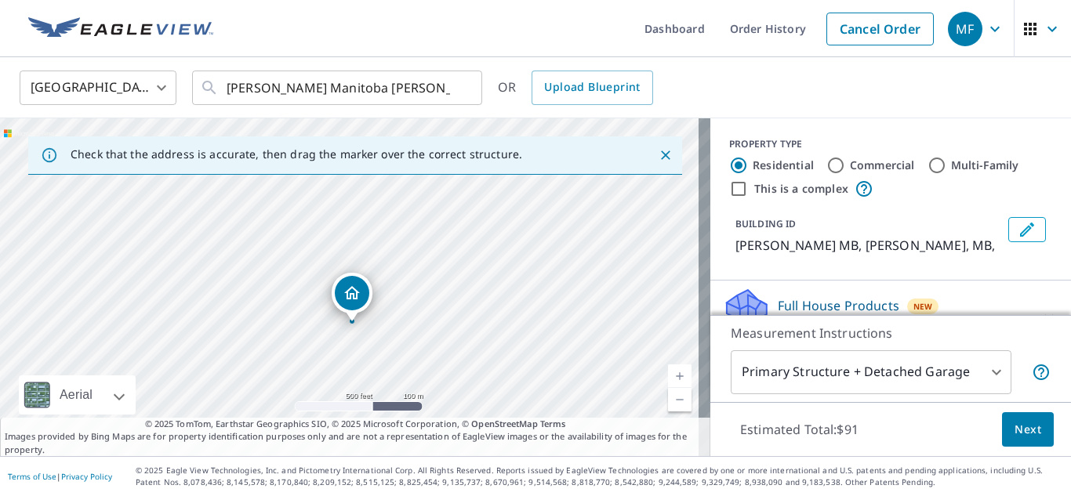
drag, startPoint x: 467, startPoint y: 232, endPoint x: 532, endPoint y: 331, distance: 117.9
click at [532, 331] on div "[PERSON_NAME] MB [PERSON_NAME] MB" at bounding box center [355, 287] width 710 height 338
drag, startPoint x: 438, startPoint y: 282, endPoint x: 497, endPoint y: 369, distance: 105.0
click at [497, 369] on div "[PERSON_NAME] MB [PERSON_NAME] MB" at bounding box center [355, 287] width 710 height 338
drag, startPoint x: 459, startPoint y: 305, endPoint x: 480, endPoint y: 385, distance: 82.7
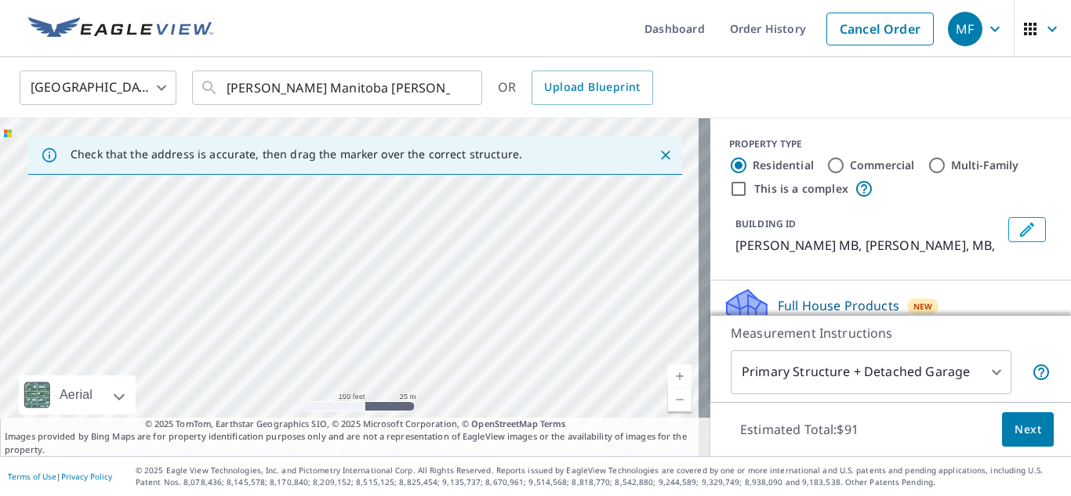
click at [480, 385] on div "[PERSON_NAME] MB [PERSON_NAME] MB" at bounding box center [355, 287] width 710 height 338
drag, startPoint x: 446, startPoint y: 284, endPoint x: 407, endPoint y: 380, distance: 104.1
click at [410, 389] on div "[PERSON_NAME] MB [PERSON_NAME] MB" at bounding box center [355, 287] width 710 height 338
drag, startPoint x: 424, startPoint y: 276, endPoint x: 424, endPoint y: 361, distance: 85.5
click at [425, 384] on div "[PERSON_NAME] MB [PERSON_NAME] MB" at bounding box center [355, 287] width 710 height 338
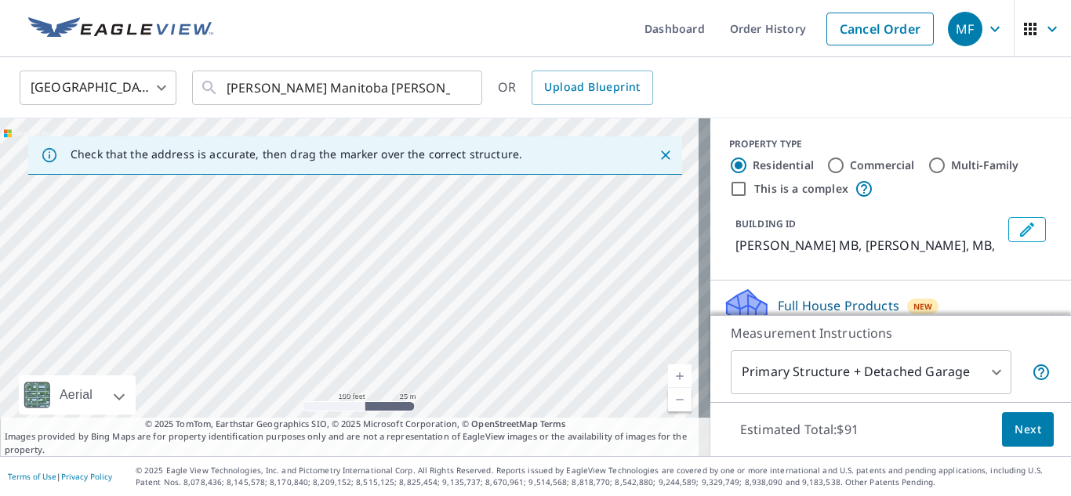
drag, startPoint x: 404, startPoint y: 288, endPoint x: 412, endPoint y: 368, distance: 80.4
click at [412, 368] on div "[PERSON_NAME] MB [PERSON_NAME] MB" at bounding box center [355, 287] width 710 height 338
drag, startPoint x: 509, startPoint y: 295, endPoint x: 519, endPoint y: 209, distance: 86.1
click at [519, 209] on div "[PERSON_NAME] MB [PERSON_NAME] MB" at bounding box center [355, 287] width 710 height 338
drag, startPoint x: 462, startPoint y: 308, endPoint x: 462, endPoint y: 289, distance: 18.8
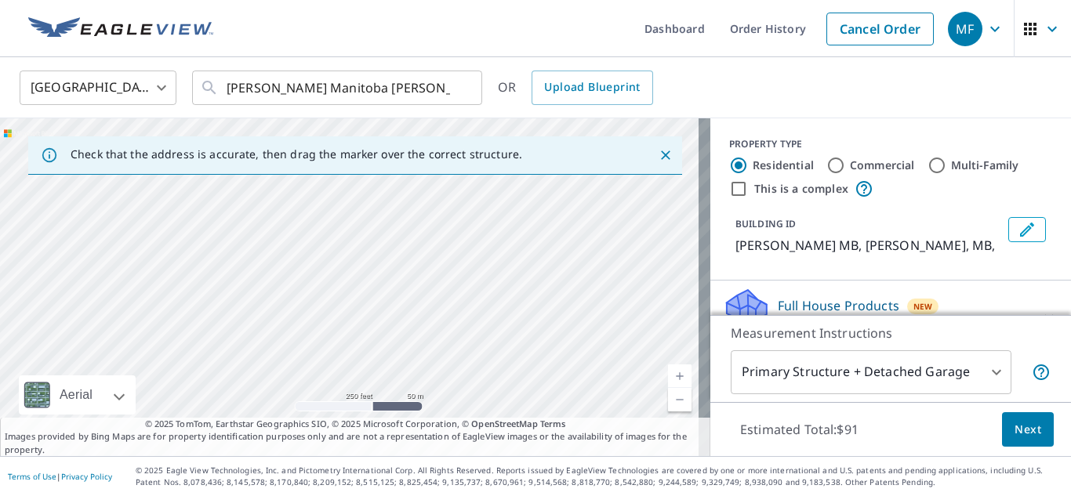
click at [462, 289] on div "[PERSON_NAME] MB [PERSON_NAME] MB" at bounding box center [355, 287] width 710 height 338
drag, startPoint x: 440, startPoint y: 355, endPoint x: 434, endPoint y: 300, distance: 55.2
click at [434, 300] on div "[PERSON_NAME] MB [PERSON_NAME] MB" at bounding box center [355, 287] width 710 height 338
drag, startPoint x: 415, startPoint y: 349, endPoint x: 417, endPoint y: 307, distance: 42.4
click at [417, 307] on div "[PERSON_NAME] MB [PERSON_NAME] MB" at bounding box center [355, 287] width 710 height 338
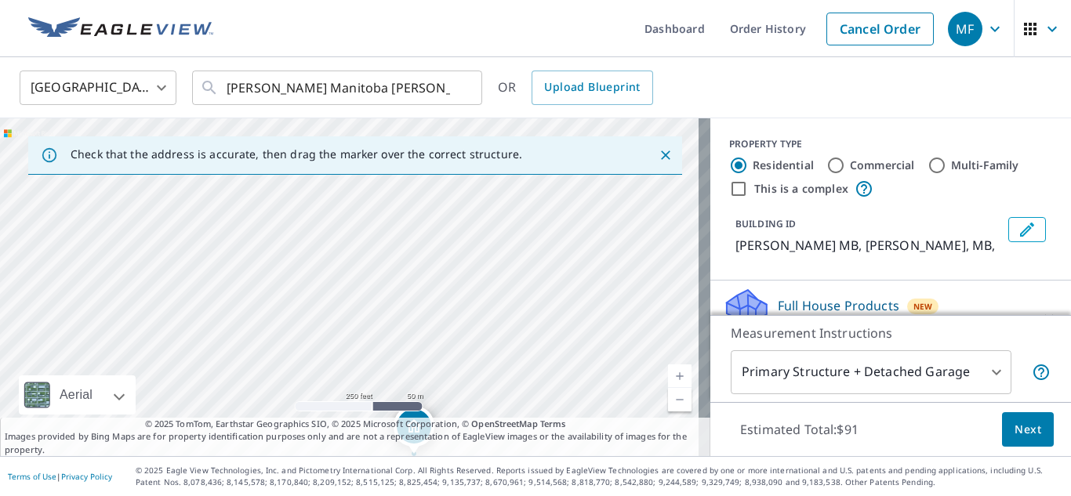
drag, startPoint x: 431, startPoint y: 369, endPoint x: 420, endPoint y: 313, distance: 57.5
click at [425, 326] on div "[PERSON_NAME] MB [PERSON_NAME] MB" at bounding box center [355, 287] width 710 height 338
drag, startPoint x: 420, startPoint y: 313, endPoint x: 414, endPoint y: 295, distance: 19.1
click at [416, 299] on div "[PERSON_NAME] MB [PERSON_NAME] MB" at bounding box center [355, 287] width 710 height 338
drag, startPoint x: 419, startPoint y: 363, endPoint x: 423, endPoint y: 302, distance: 61.3
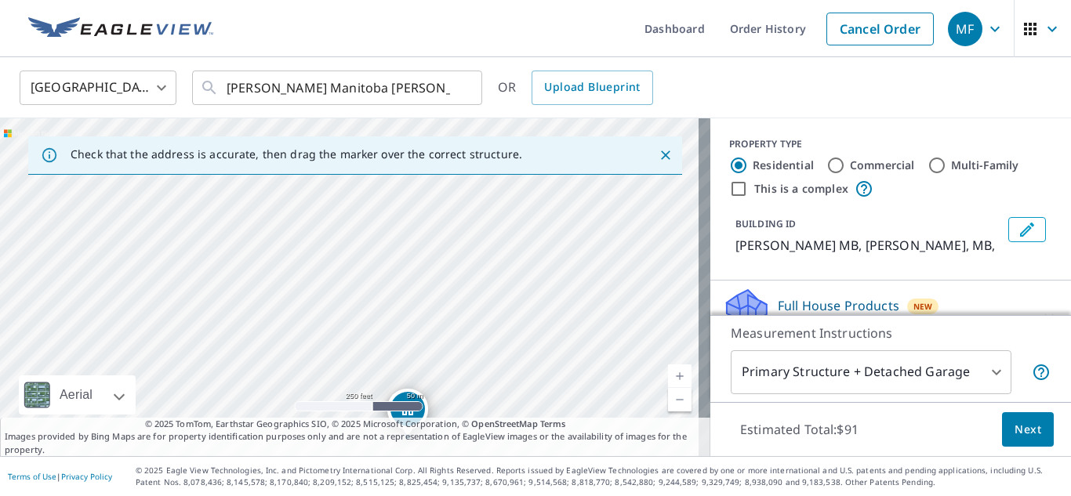
click at [423, 302] on div "[PERSON_NAME] MB [PERSON_NAME] MB" at bounding box center [355, 287] width 710 height 338
drag, startPoint x: 481, startPoint y: 347, endPoint x: 475, endPoint y: 223, distance: 124.0
click at [475, 223] on div "[PERSON_NAME] MB [PERSON_NAME] MB" at bounding box center [355, 287] width 710 height 338
drag, startPoint x: 471, startPoint y: 407, endPoint x: 440, endPoint y: 188, distance: 221.0
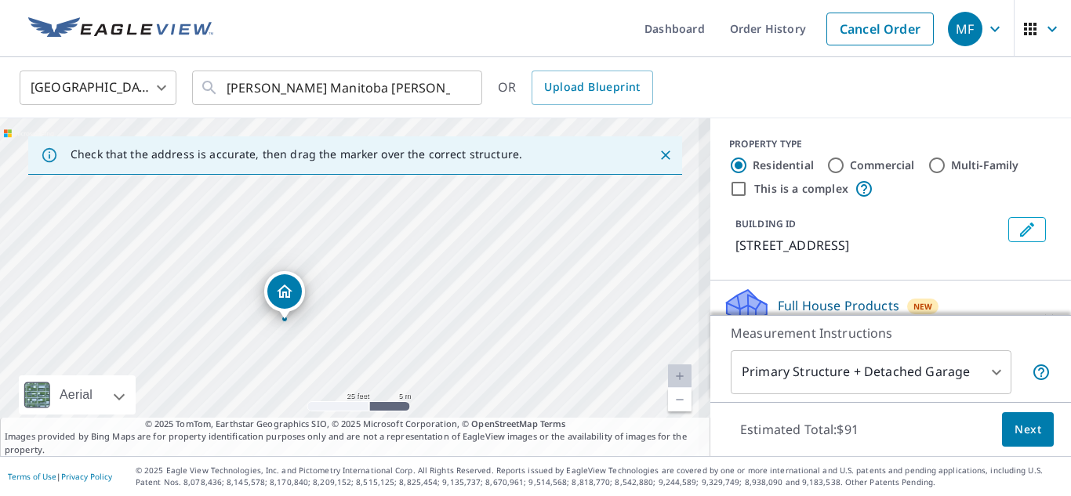
drag, startPoint x: 383, startPoint y: 268, endPoint x: 483, endPoint y: 357, distance: 134.4
click at [489, 367] on div "[STREET_ADDRESS]" at bounding box center [355, 287] width 710 height 338
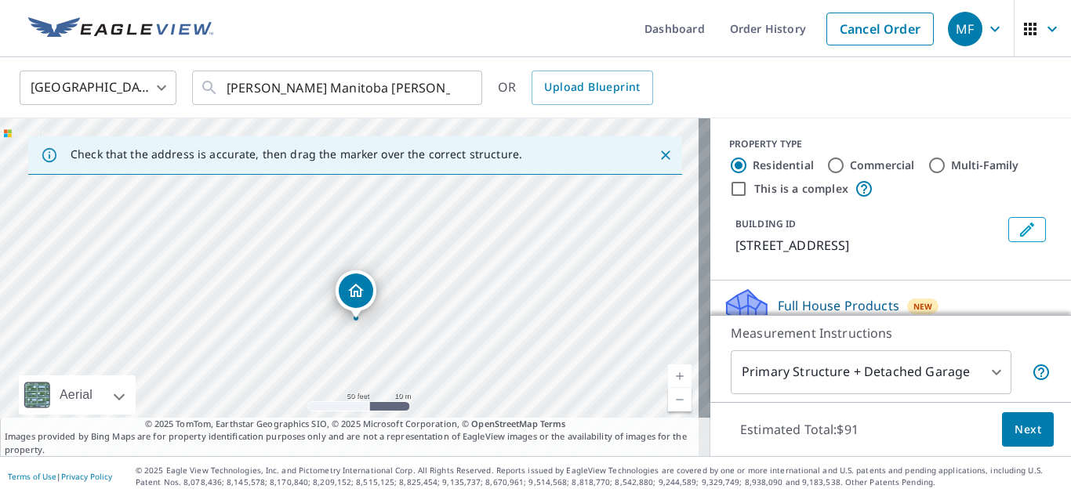
drag, startPoint x: 391, startPoint y: 321, endPoint x: 347, endPoint y: 289, distance: 54.0
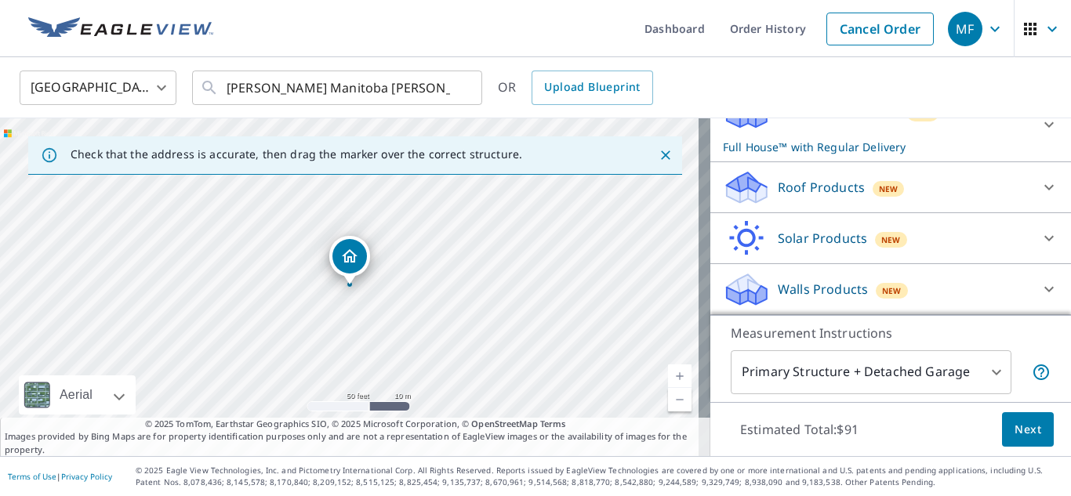
click at [759, 196] on div "Roof Products New" at bounding box center [876, 187] width 307 height 37
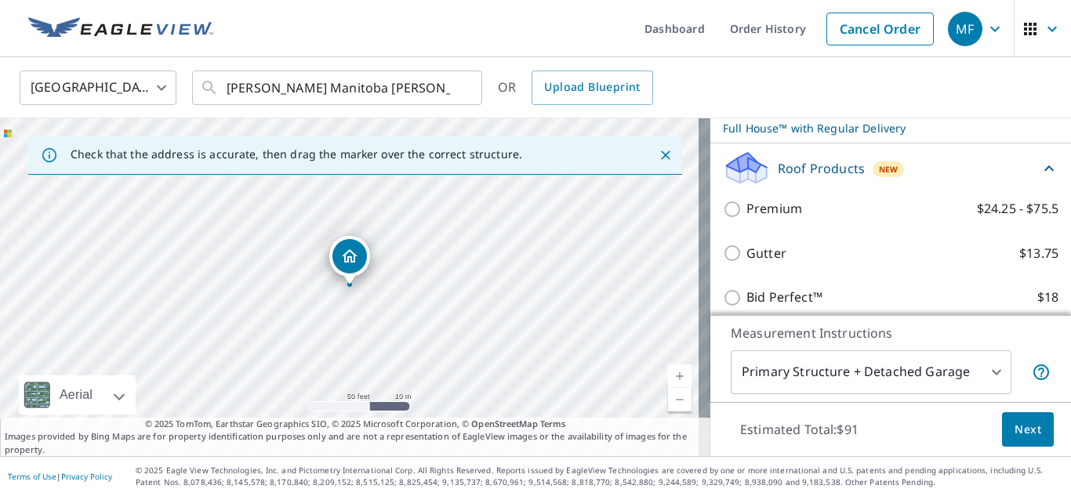
scroll to position [212, 0]
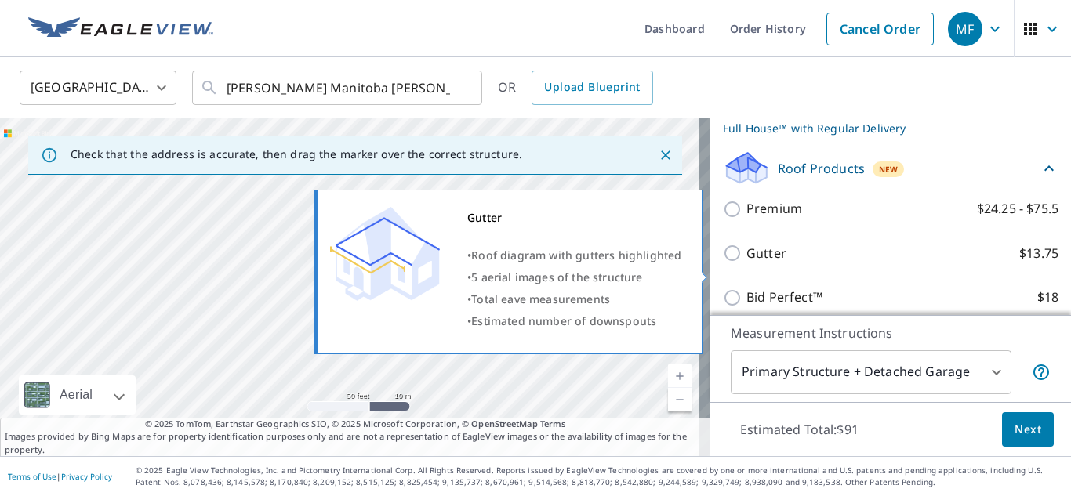
click at [723, 263] on input "Gutter $13.75" at bounding box center [735, 253] width 24 height 19
checkbox input "true"
checkbox input "false"
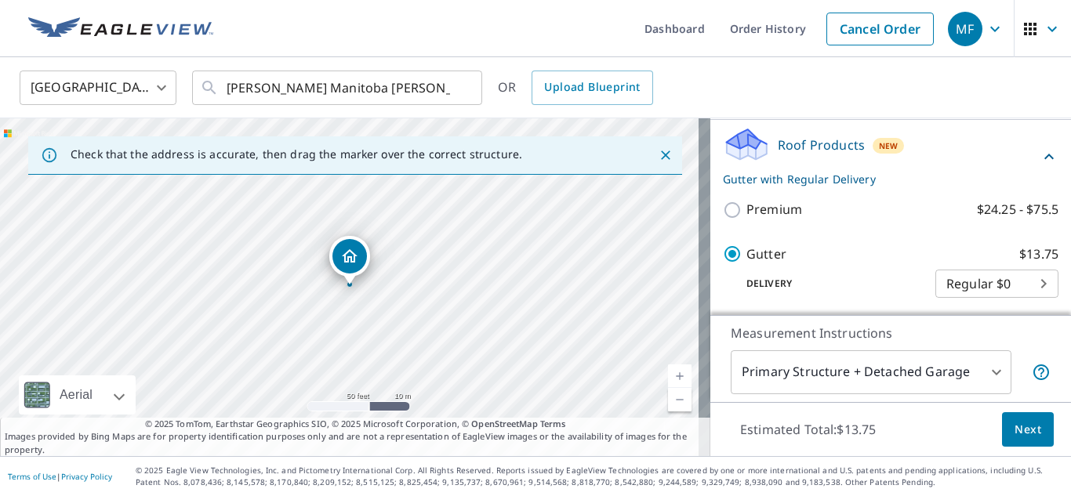
scroll to position [212, 0]
click at [1017, 430] on span "Next" at bounding box center [1027, 430] width 27 height 20
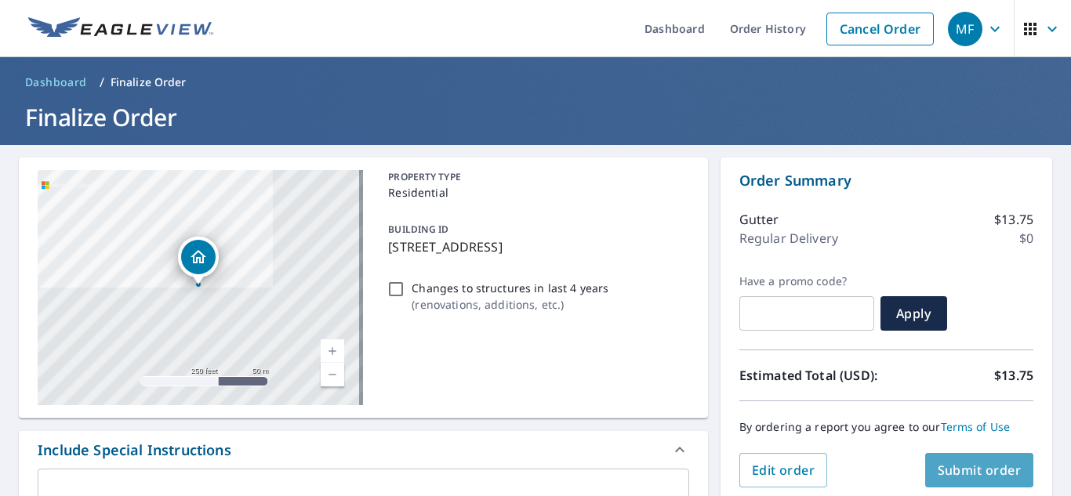
click at [965, 478] on span "Submit order" at bounding box center [980, 470] width 84 height 17
checkbox input "true"
